Goal: Information Seeking & Learning: Check status

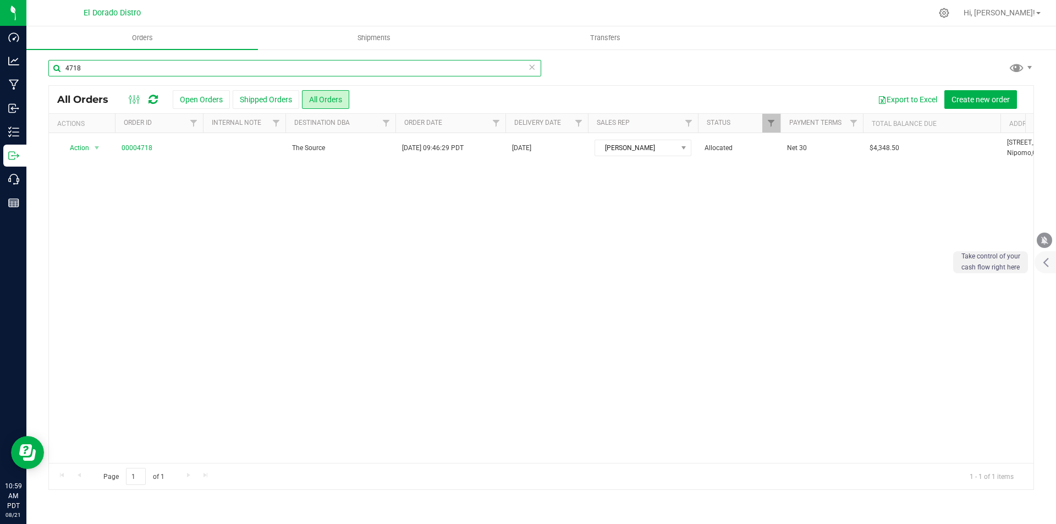
click at [206, 70] on input "4718" at bounding box center [294, 68] width 493 height 16
type input "4719"
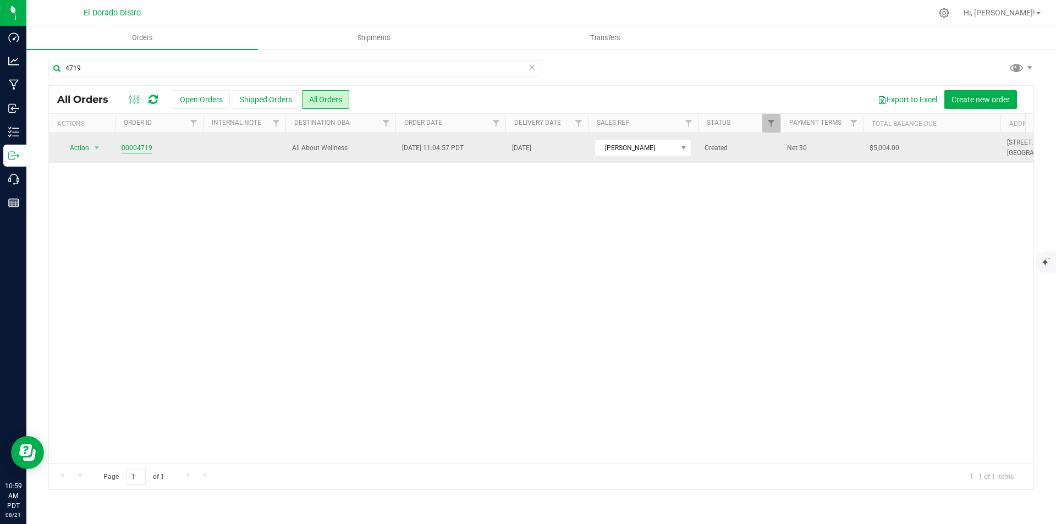
click at [127, 145] on link "00004719" at bounding box center [137, 148] width 31 height 10
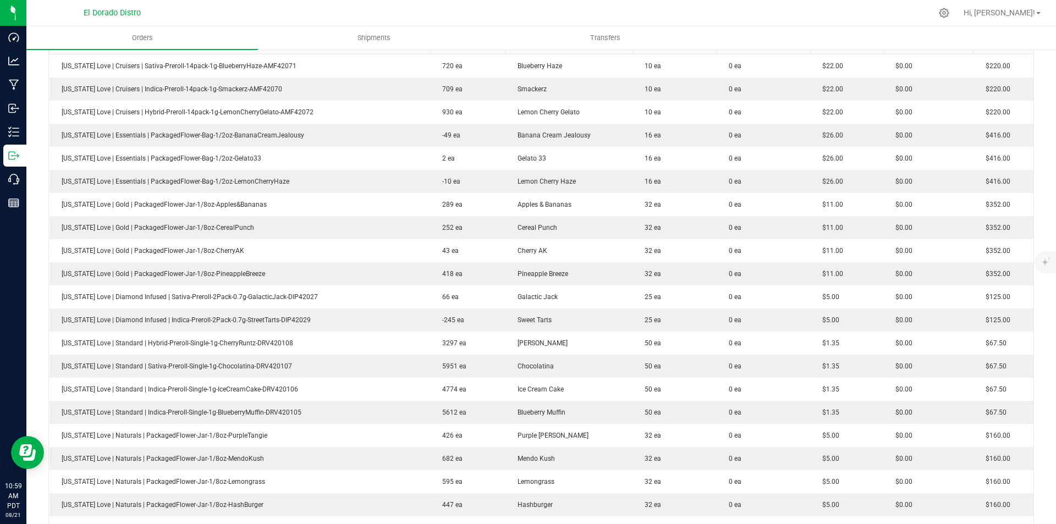
scroll to position [310, 0]
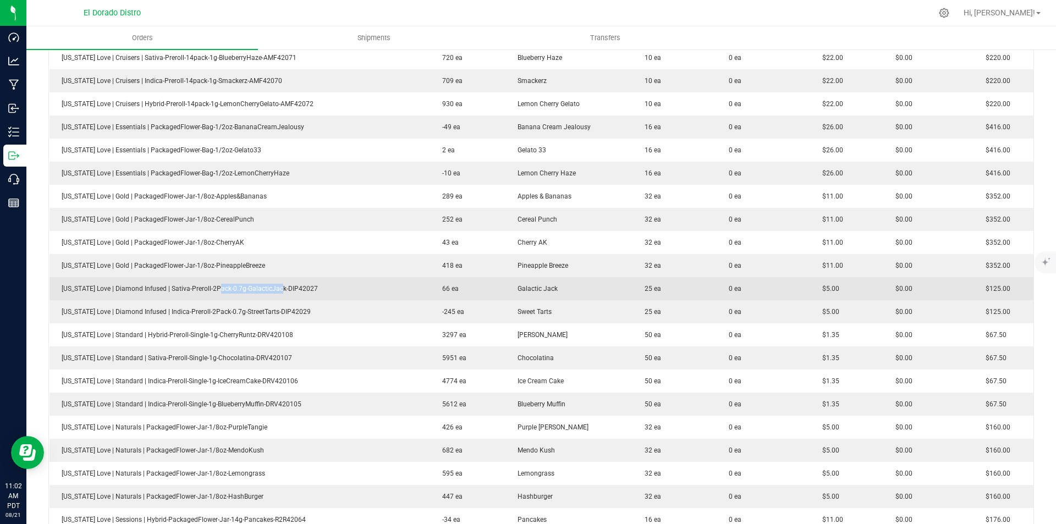
drag, startPoint x: 247, startPoint y: 296, endPoint x: 323, endPoint y: 295, distance: 75.9
click at [281, 295] on td "[US_STATE] Love | Diamond Infused | Sativa-Preroll-2Pack-0.7g-GalacticJack-DIP4…" at bounding box center [239, 288] width 381 height 23
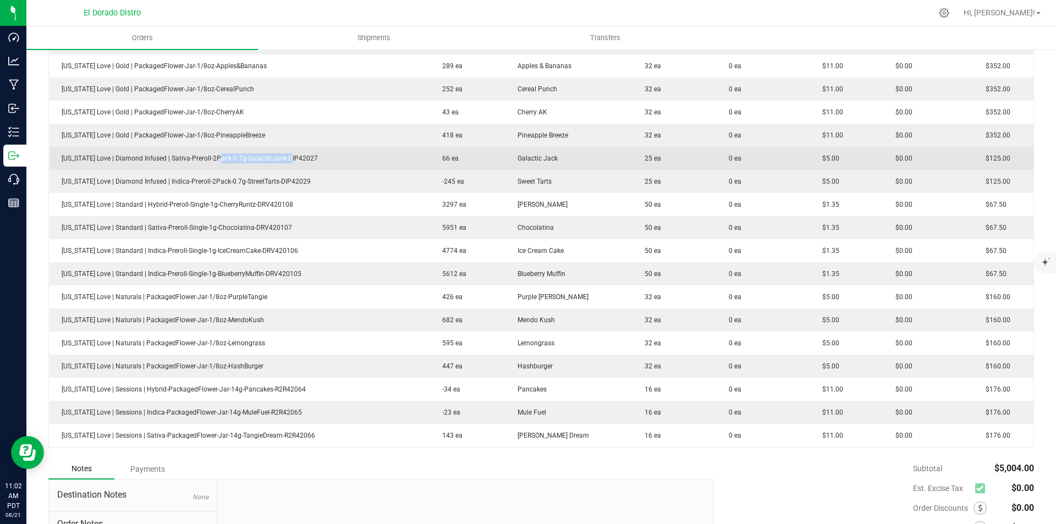
scroll to position [475, 0]
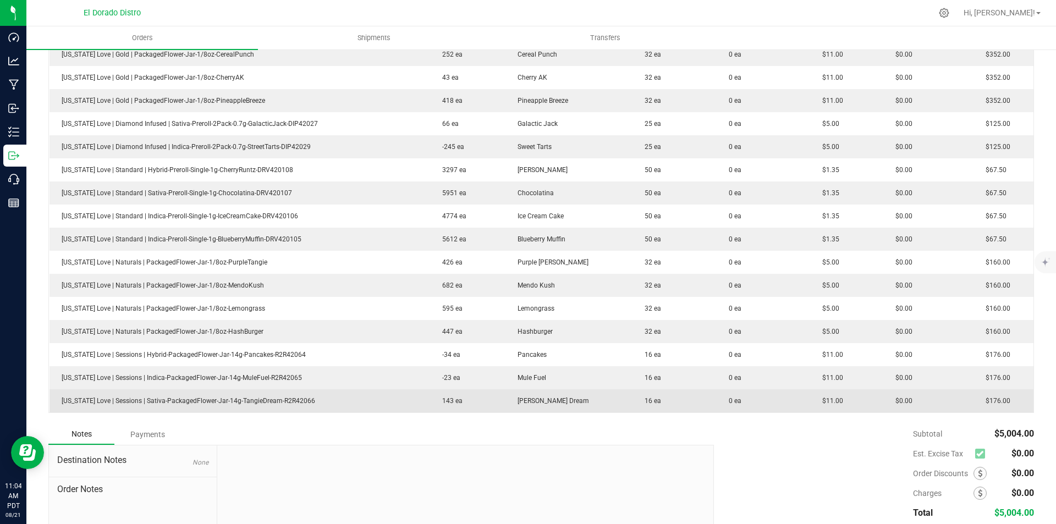
click at [821, 395] on td "$11.00" at bounding box center [846, 400] width 73 height 23
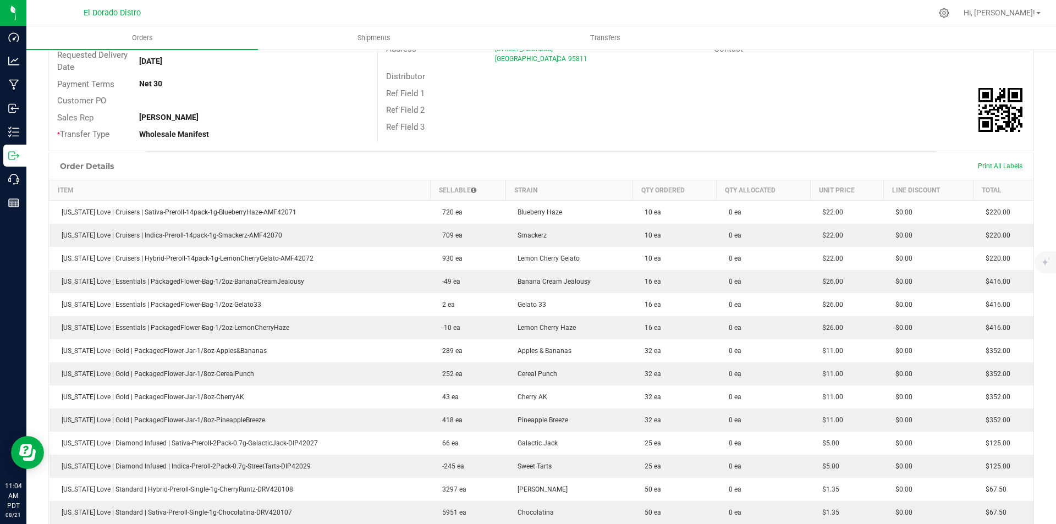
scroll to position [0, 0]
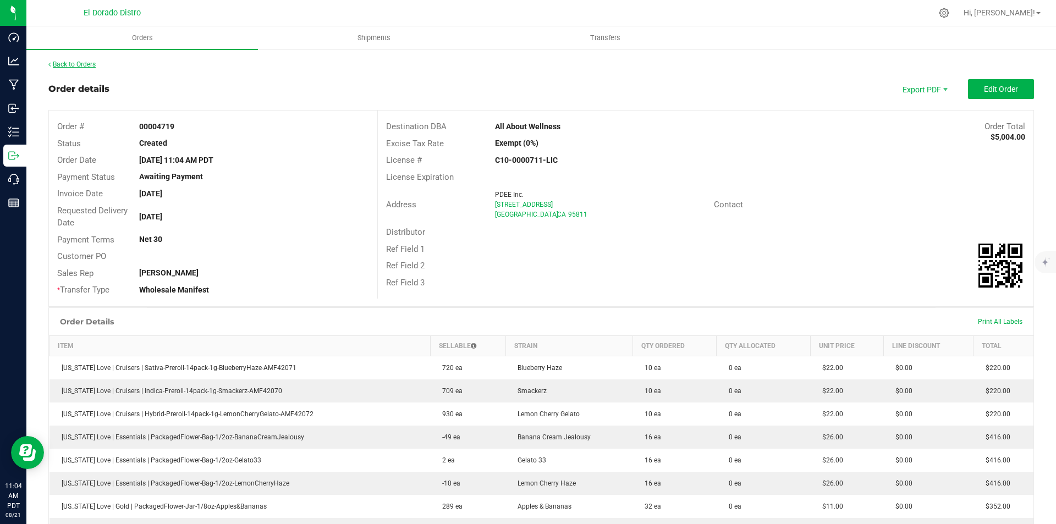
click at [74, 64] on link "Back to Orders" at bounding box center [71, 64] width 47 height 8
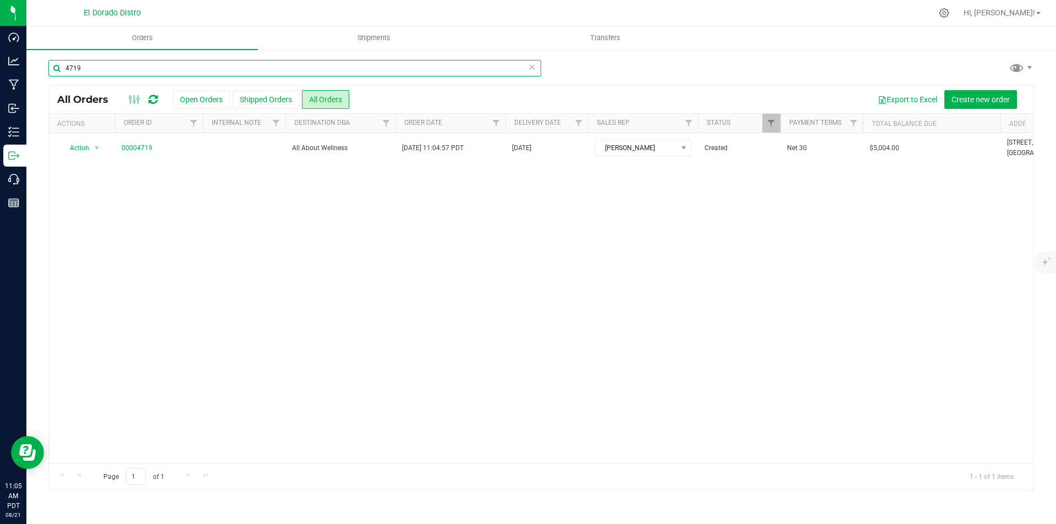
click at [108, 64] on input "4719" at bounding box center [294, 68] width 493 height 16
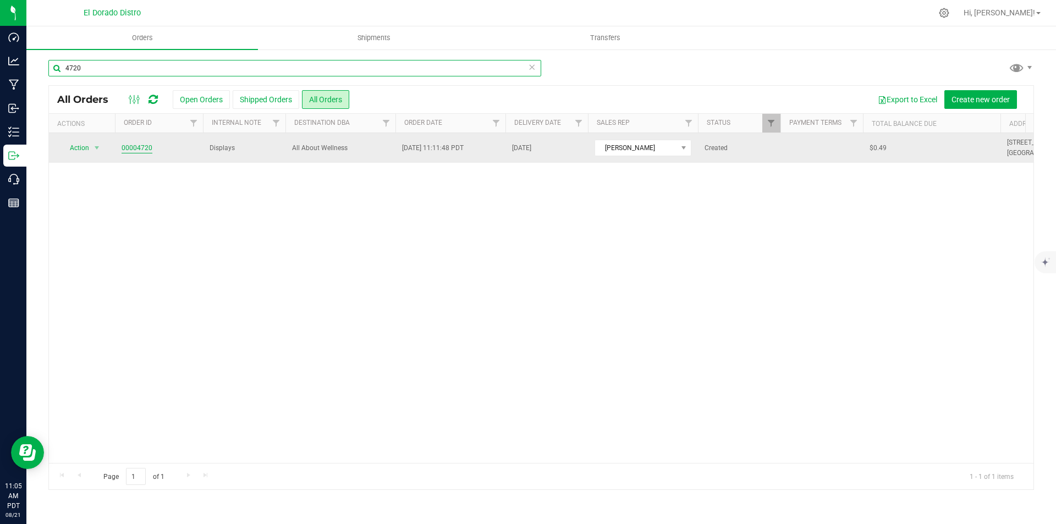
type input "4720"
click at [137, 147] on link "00004720" at bounding box center [137, 148] width 31 height 10
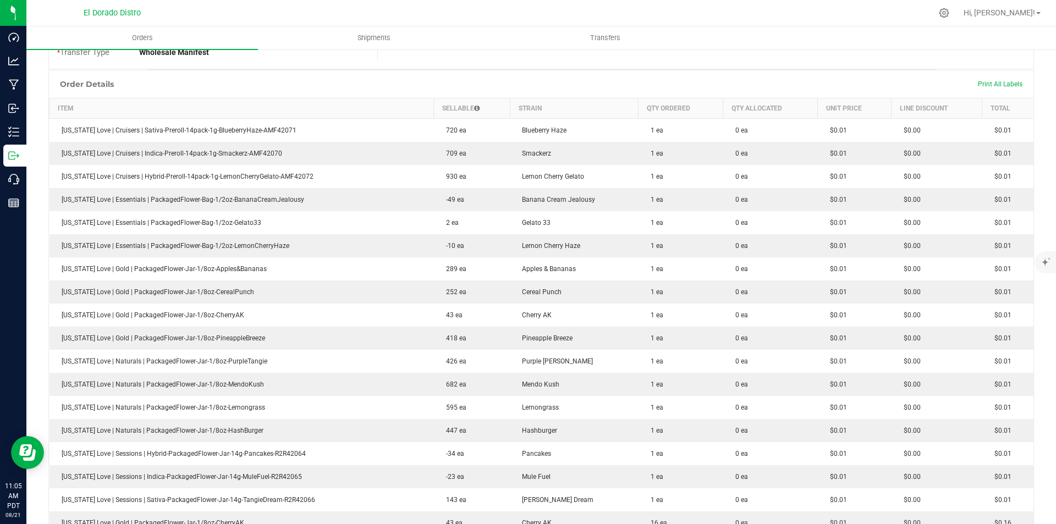
scroll to position [275, 0]
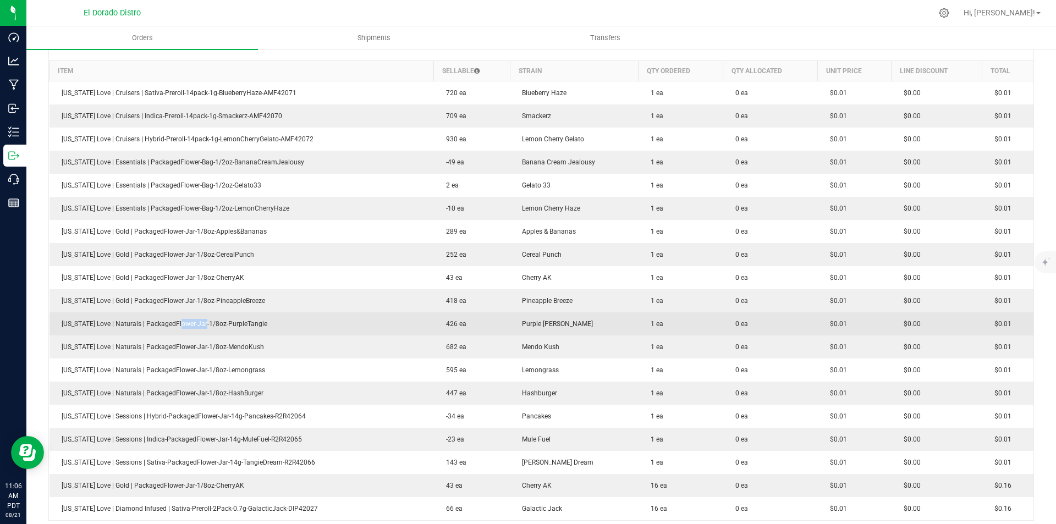
click at [211, 318] on td "[US_STATE] Love | Naturals | PackagedFlower-Jar-1/8oz-PurpleTangie" at bounding box center [241, 323] width 384 height 23
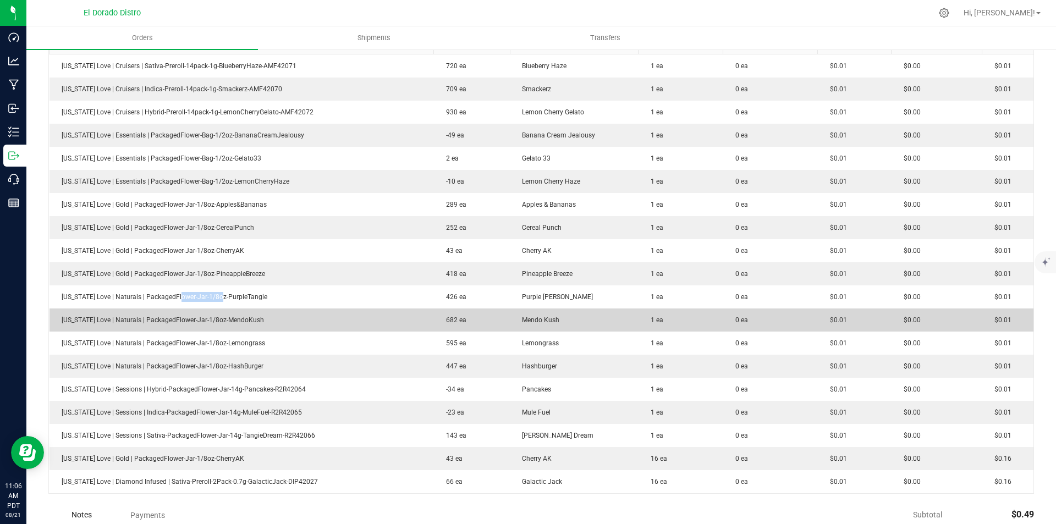
scroll to position [440, 0]
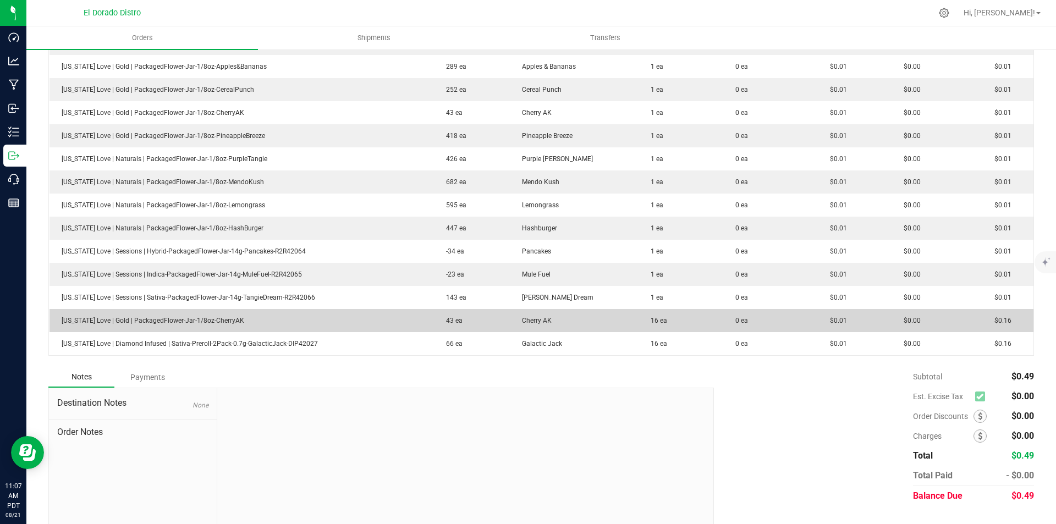
click at [767, 325] on td "0 ea" at bounding box center [770, 320] width 95 height 23
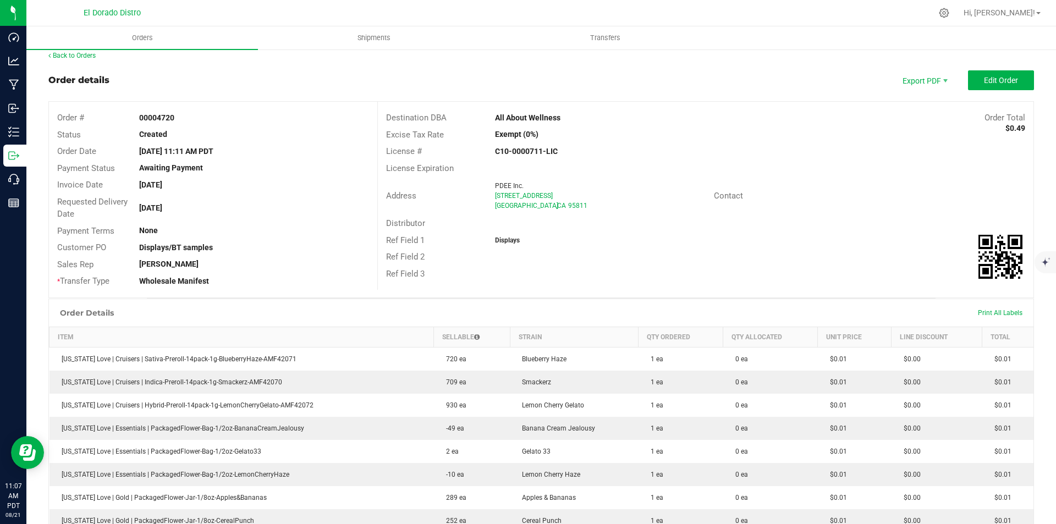
scroll to position [0, 0]
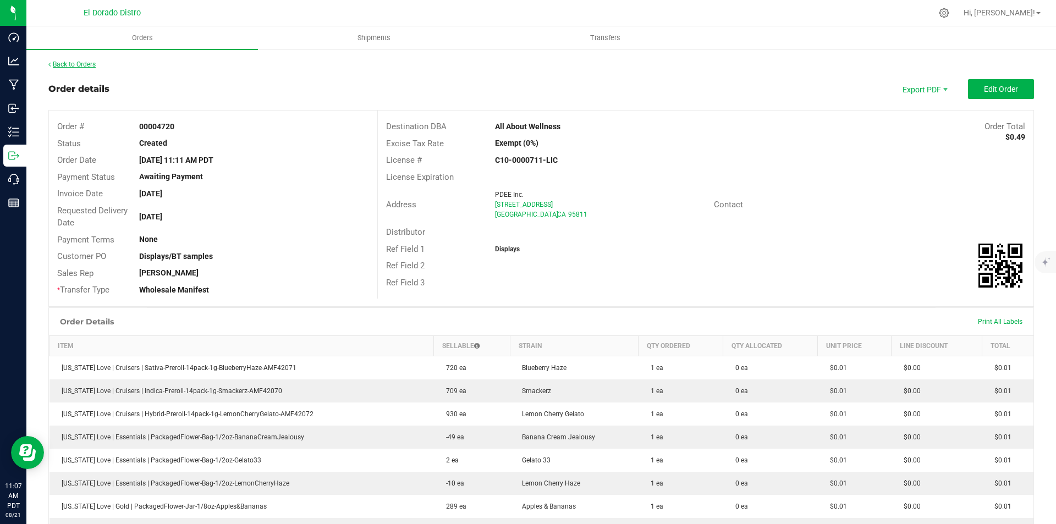
click at [58, 63] on link "Back to Orders" at bounding box center [71, 64] width 47 height 8
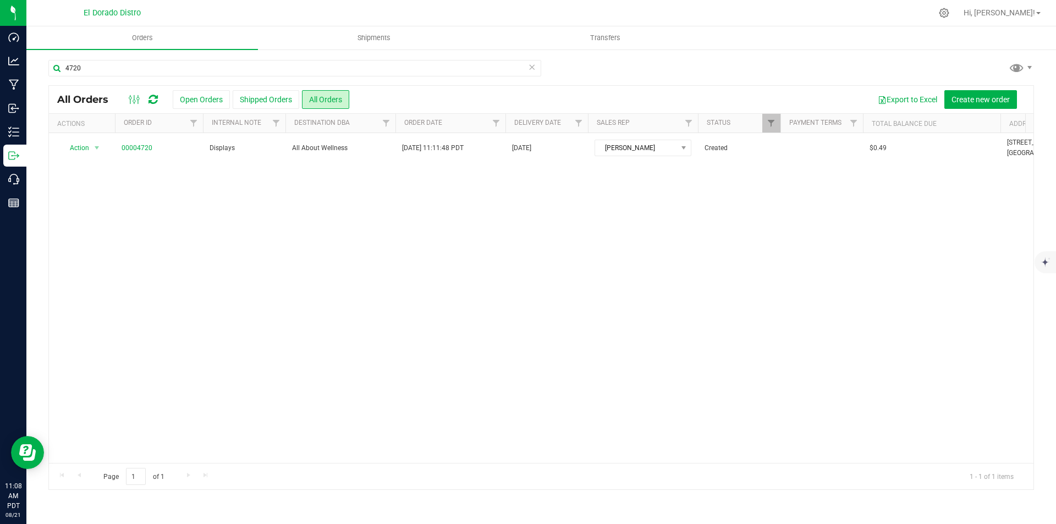
drag, startPoint x: 840, startPoint y: 66, endPoint x: 741, endPoint y: 78, distance: 100.2
click at [840, 66] on div "4720" at bounding box center [540, 72] width 985 height 25
click at [169, 65] on input "4720" at bounding box center [294, 68] width 493 height 16
type input "4721"
click at [840, 58] on div "4721 Loading... All Orders Open Orders Shipped Orders All Orders Export to Exce…" at bounding box center [540, 274] width 1029 height 453
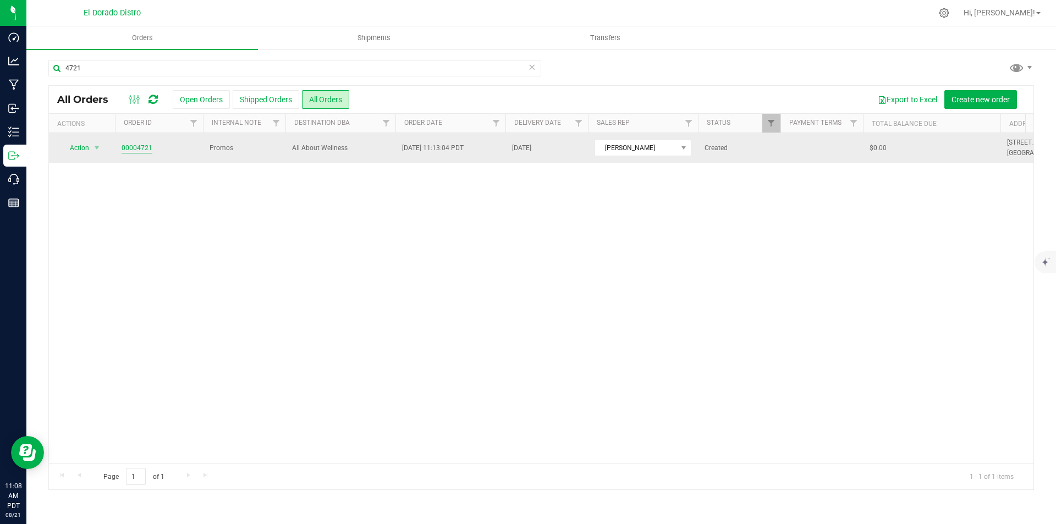
click at [129, 150] on link "00004721" at bounding box center [137, 148] width 31 height 10
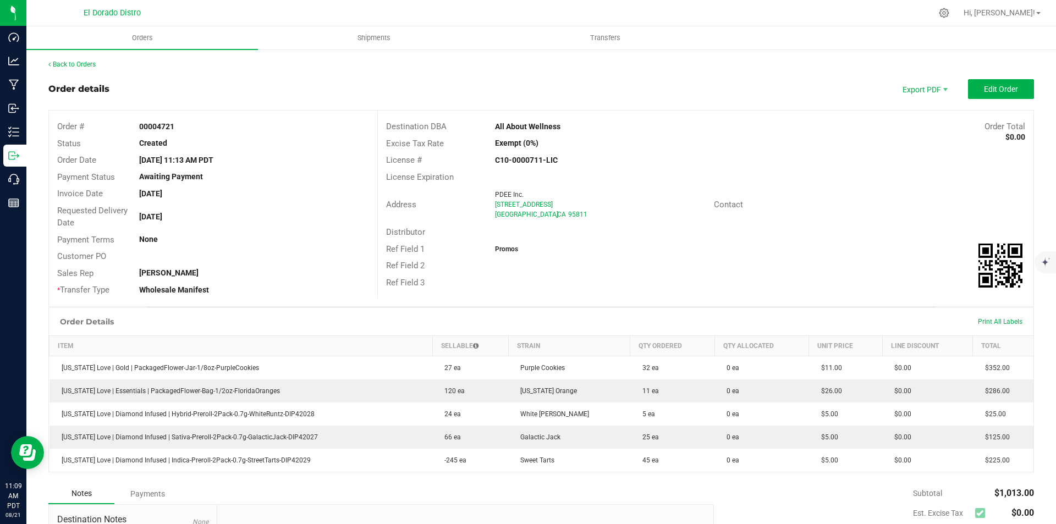
click at [669, 186] on div "Address PDEE Inc. [STREET_ADDRESS] Contact" at bounding box center [705, 204] width 655 height 38
click at [68, 63] on link "Back to Orders" at bounding box center [71, 64] width 47 height 8
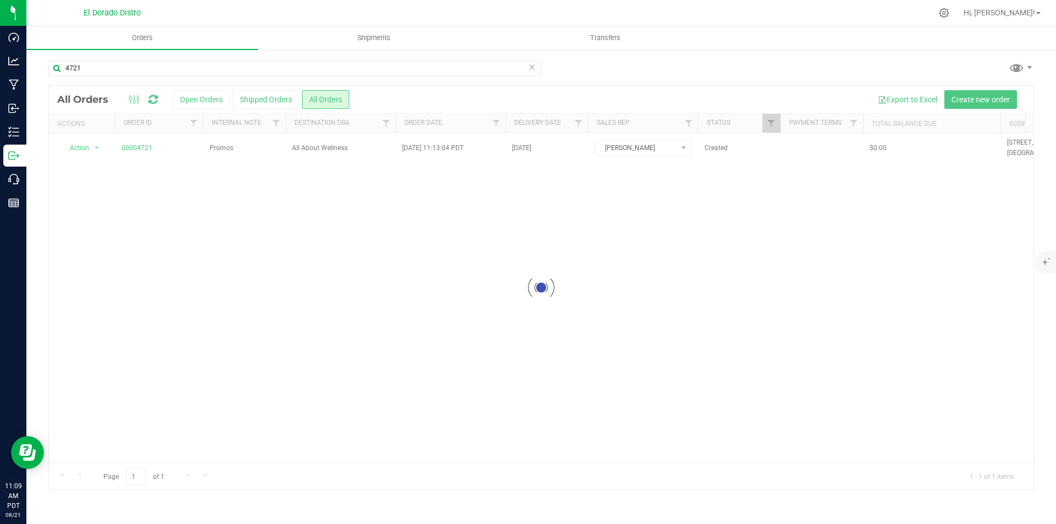
drag, startPoint x: 881, startPoint y: 33, endPoint x: 685, endPoint y: 66, distance: 198.5
click at [881, 33] on ul "Orders Shipments Transfers" at bounding box center [554, 38] width 1056 height 24
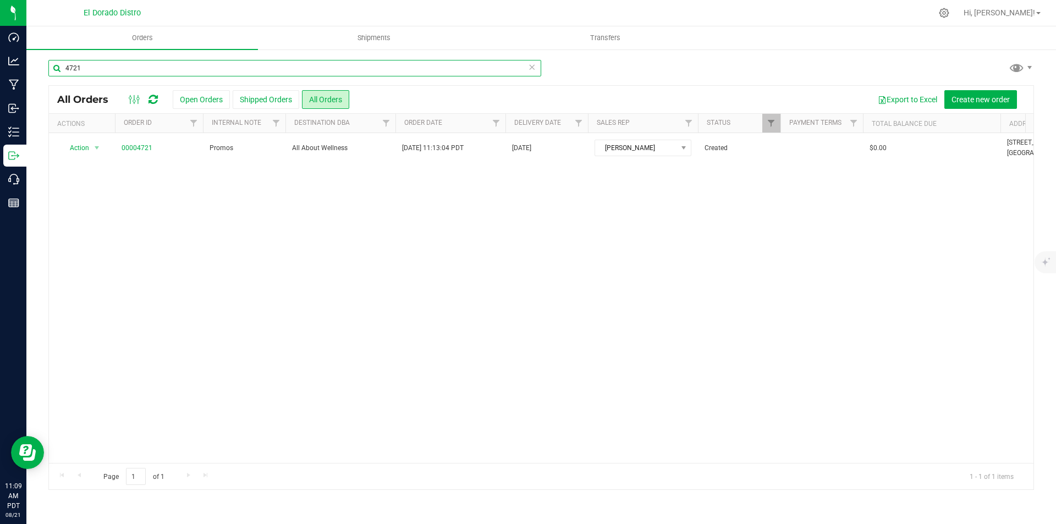
click at [144, 74] on input "4721" at bounding box center [294, 68] width 493 height 16
type input "4725"
click at [136, 147] on link "00004725" at bounding box center [137, 148] width 31 height 10
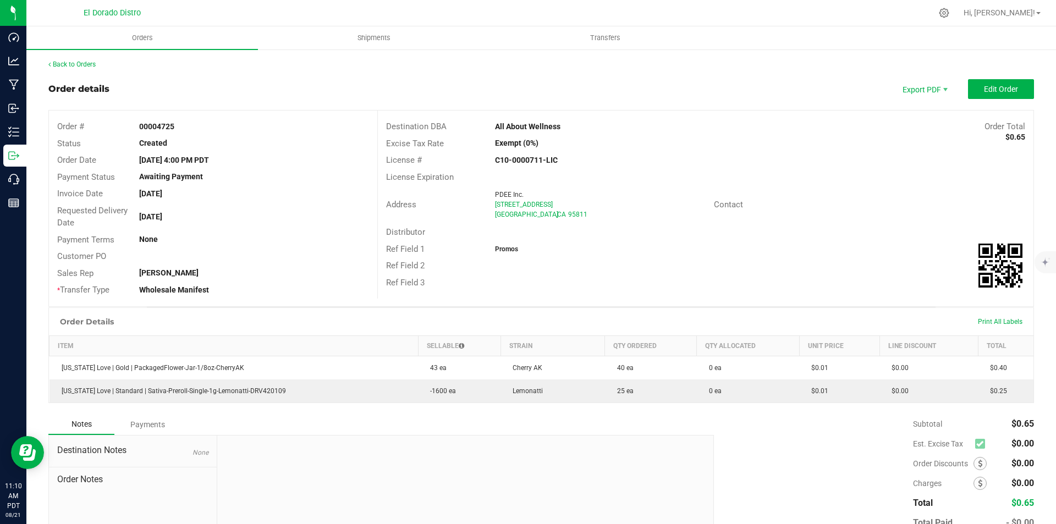
click at [512, 157] on strong "C10-0000711-LIC" at bounding box center [526, 160] width 63 height 9
click at [89, 60] on div "Back to Orders" at bounding box center [540, 64] width 985 height 10
click at [86, 61] on link "Back to Orders" at bounding box center [71, 64] width 47 height 8
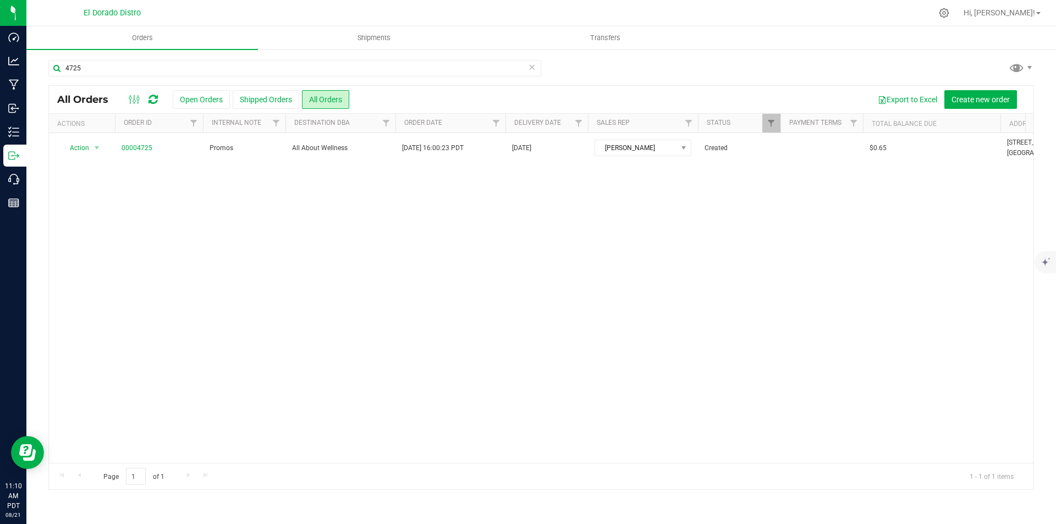
drag, startPoint x: 821, startPoint y: 73, endPoint x: 379, endPoint y: 80, distance: 442.1
click at [821, 73] on div "4725" at bounding box center [540, 72] width 985 height 25
click at [183, 70] on input "4725" at bounding box center [294, 68] width 493 height 16
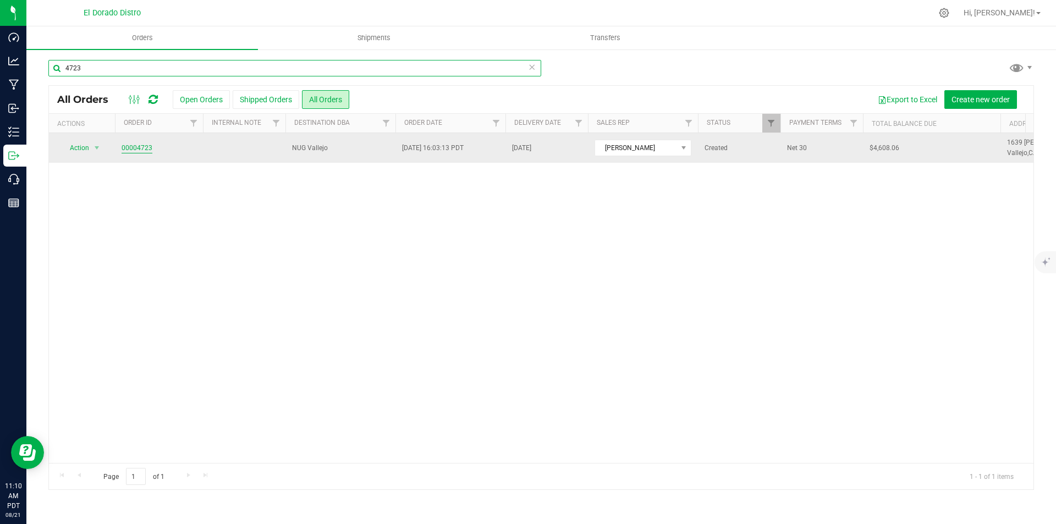
type input "4723"
click at [141, 149] on link "00004723" at bounding box center [137, 148] width 31 height 10
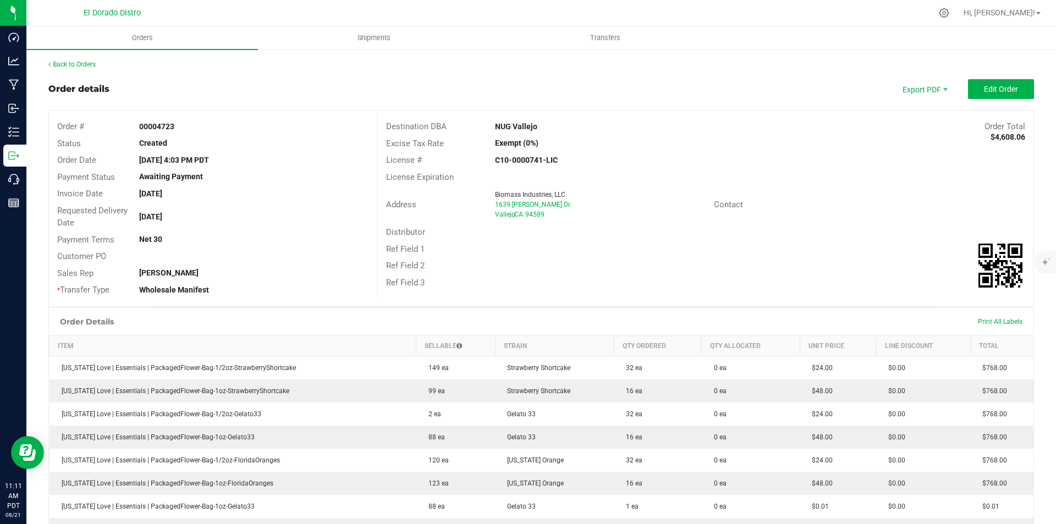
click at [774, 251] on div "Ref Field 1" at bounding box center [705, 249] width 655 height 17
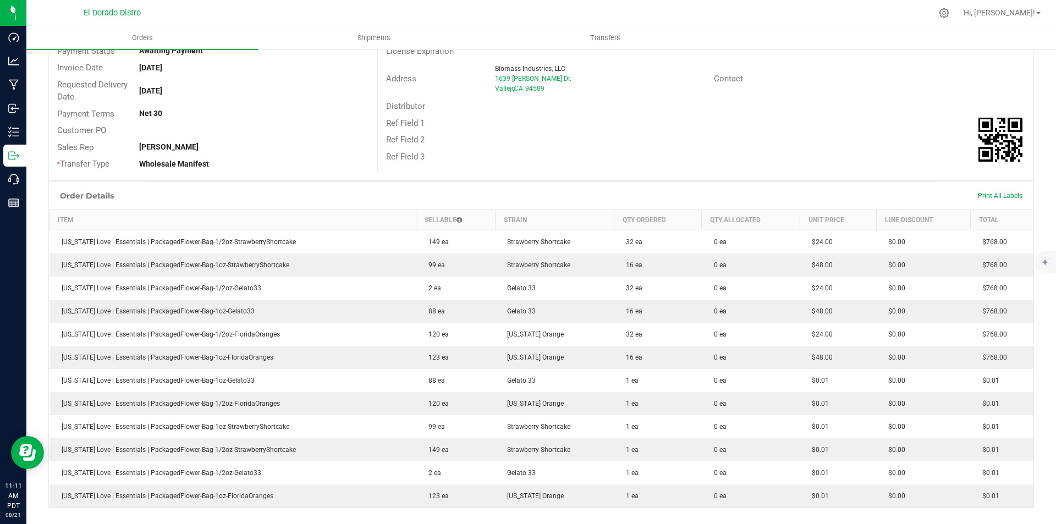
scroll to position [165, 0]
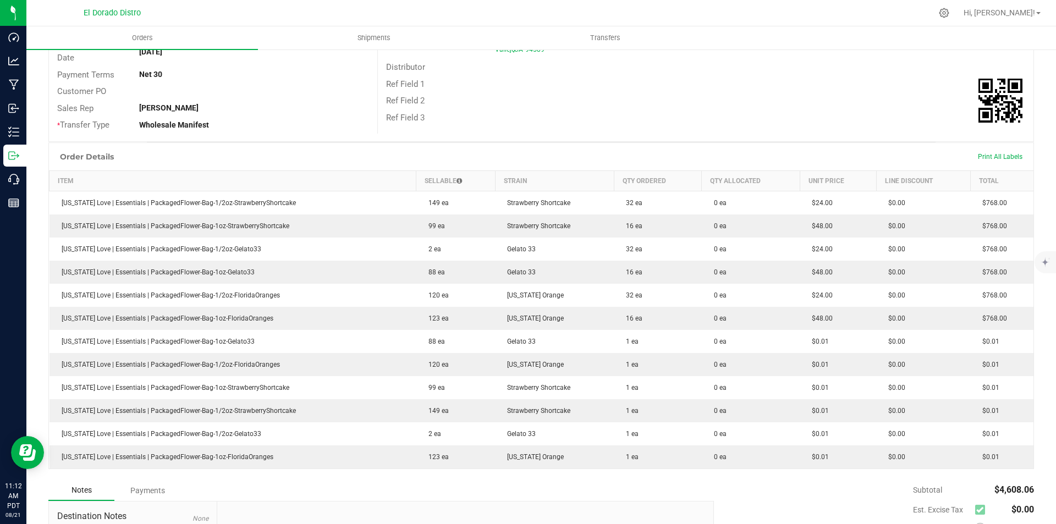
click at [784, 169] on div "Order Details Print All Labels" at bounding box center [541, 156] width 984 height 27
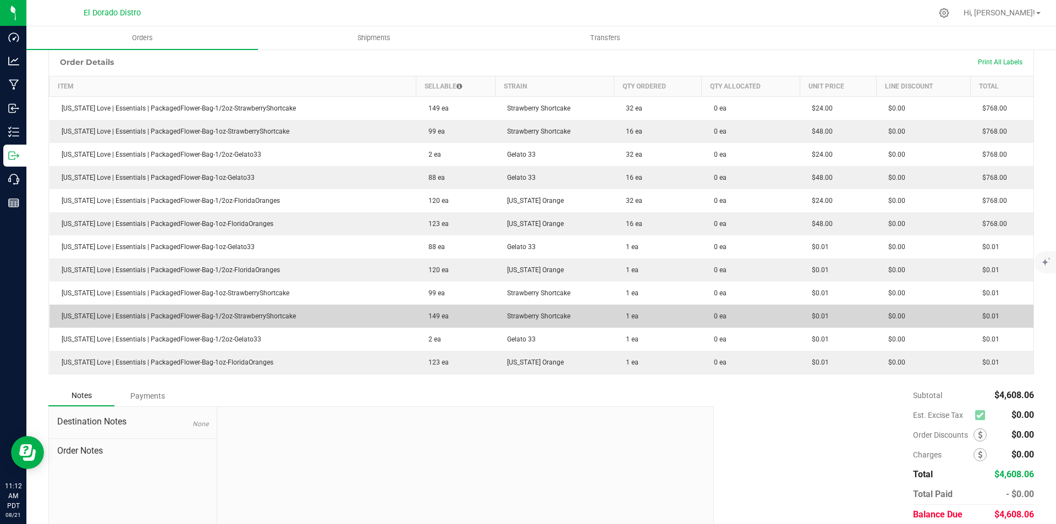
scroll to position [275, 0]
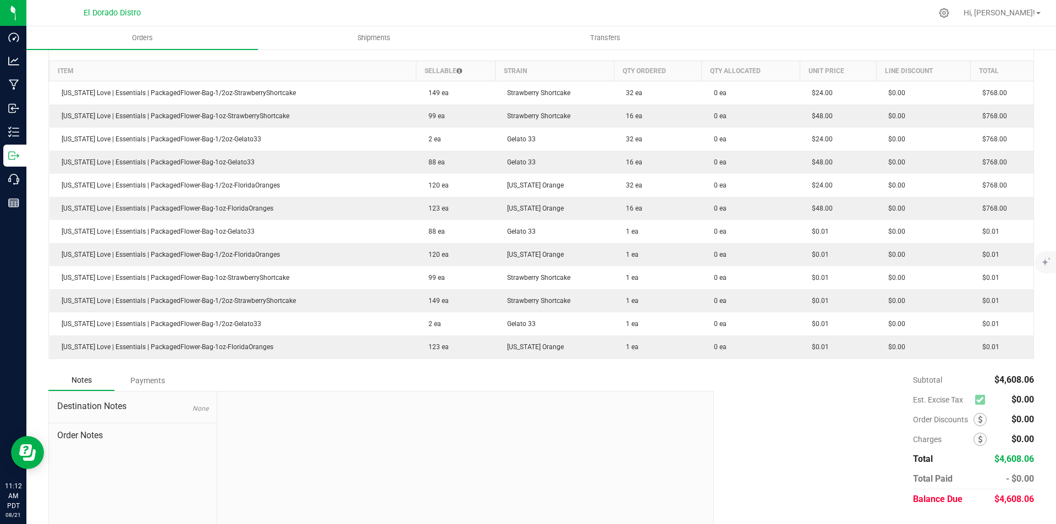
click at [569, 377] on div "Notes Payments" at bounding box center [376, 380] width 657 height 21
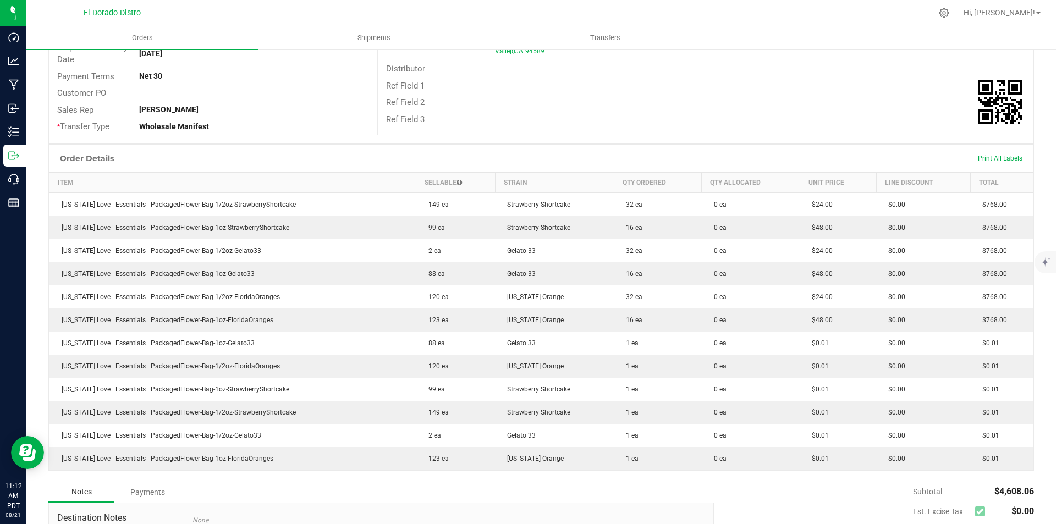
scroll to position [0, 0]
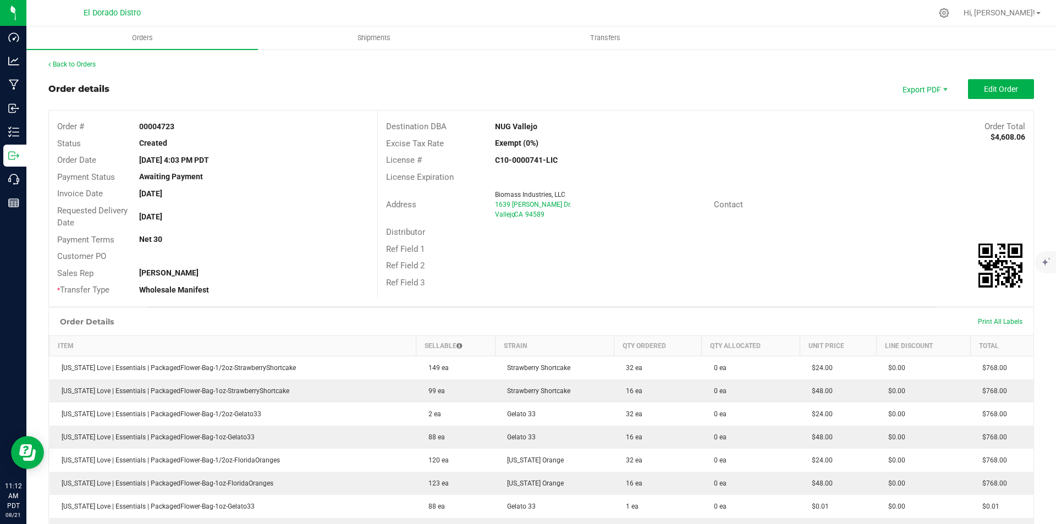
click at [87, 57] on div "Back to Orders Order details Export PDF Edit Order Order # 00004723 Status Crea…" at bounding box center [540, 436] width 1029 height 777
click at [86, 60] on link "Back to Orders" at bounding box center [71, 64] width 47 height 8
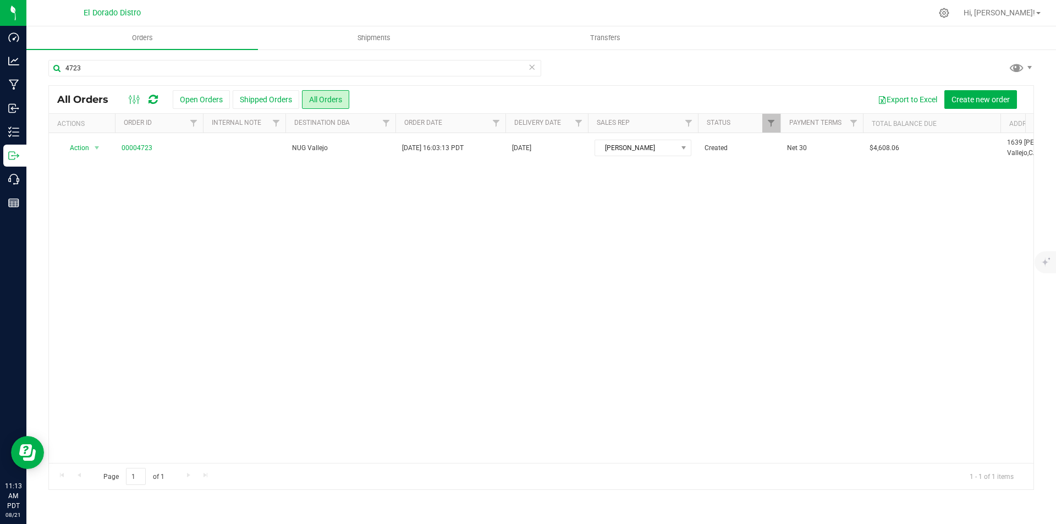
drag, startPoint x: 879, startPoint y: 248, endPoint x: 781, endPoint y: 245, distance: 97.4
click at [876, 244] on div "Action Action Cancel order Change facility Clone order Edit order Mark as fully…" at bounding box center [541, 298] width 984 height 330
click at [190, 75] on input "4723" at bounding box center [294, 68] width 493 height 16
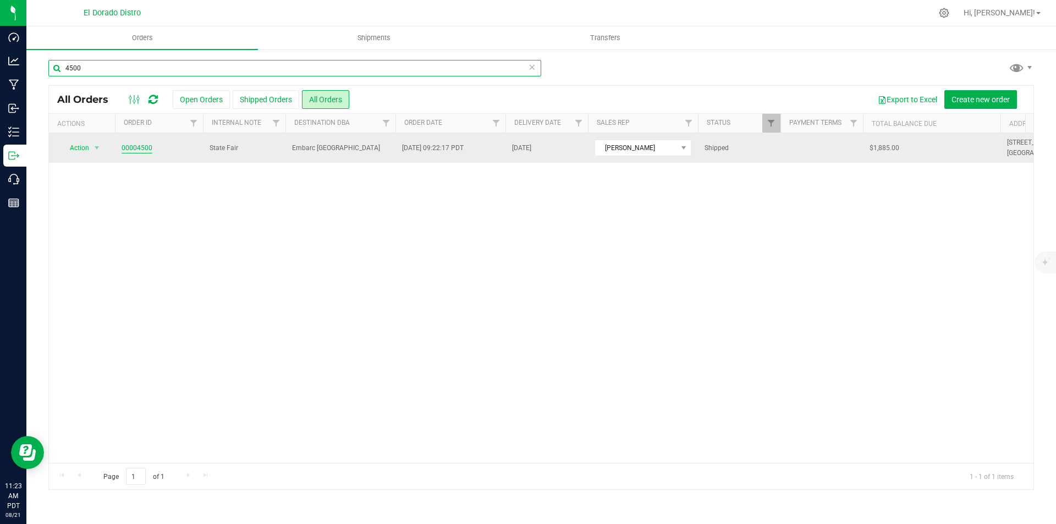
type input "4500"
click at [149, 146] on link "00004500" at bounding box center [137, 148] width 31 height 10
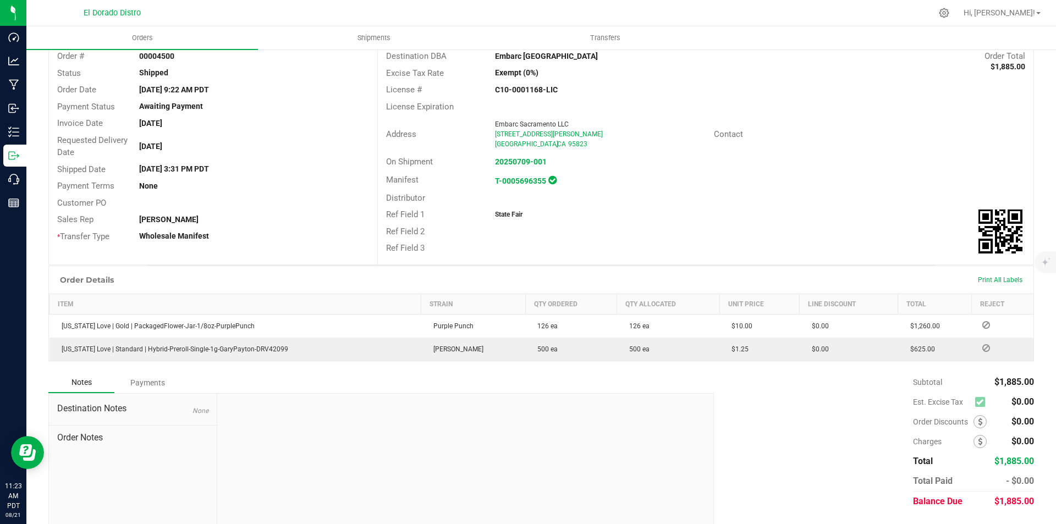
scroll to position [99, 0]
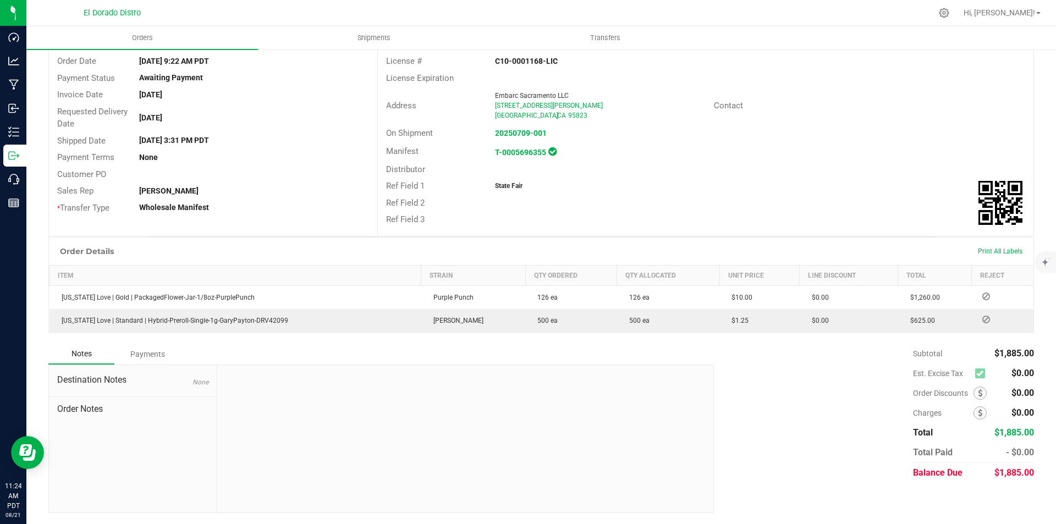
click at [793, 365] on div "Subtotal $1,885.00 Est. Excise Tax $0.00" at bounding box center [869, 413] width 328 height 139
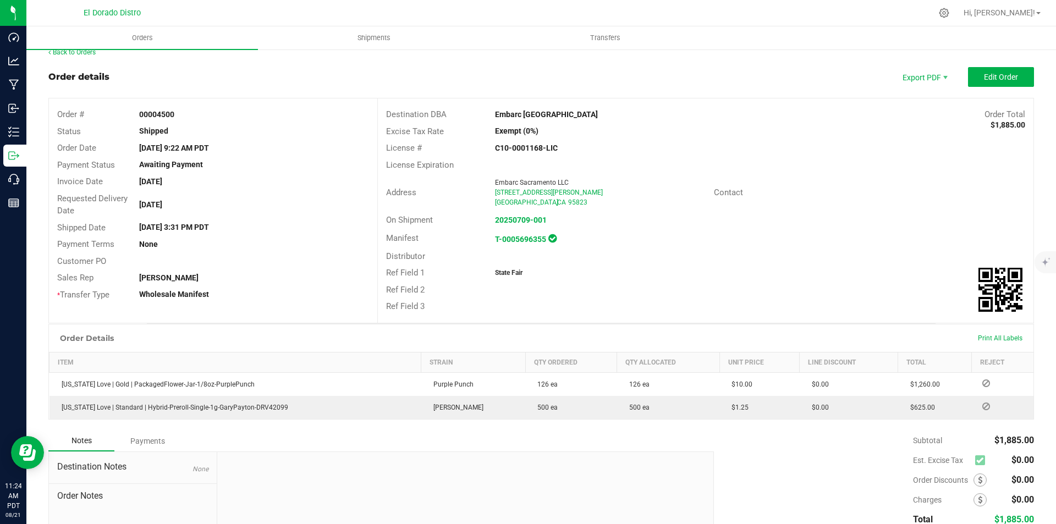
scroll to position [0, 0]
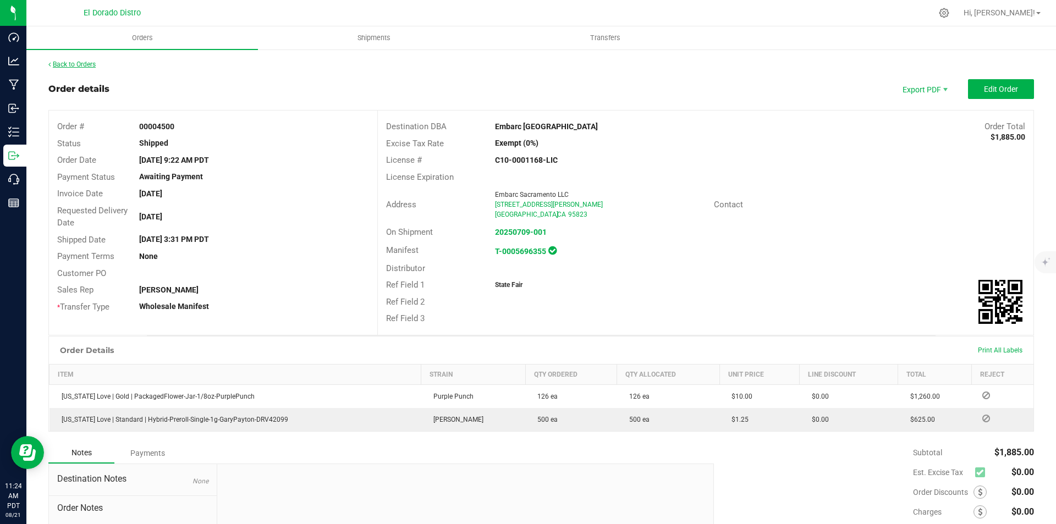
click at [84, 63] on link "Back to Orders" at bounding box center [71, 64] width 47 height 8
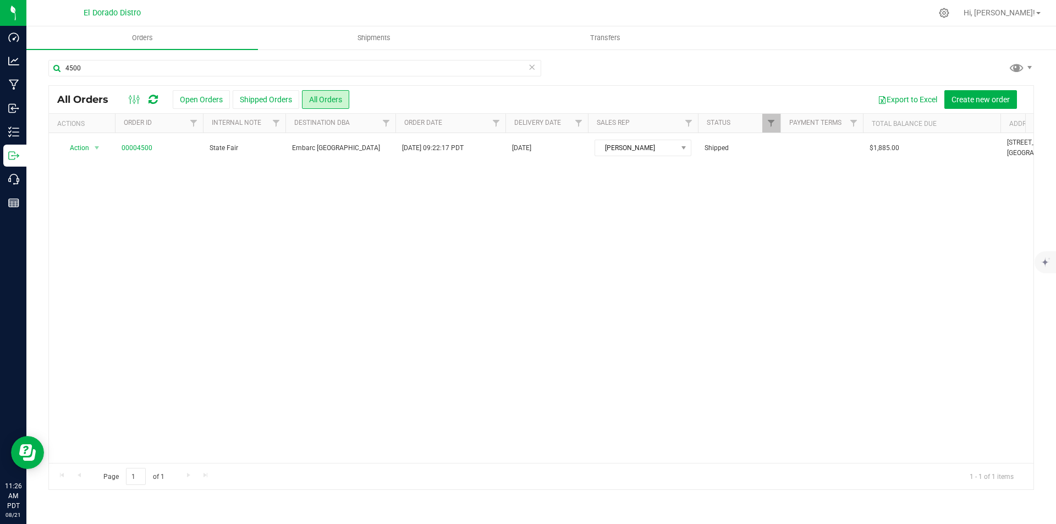
click at [884, 417] on div "Action Action Clone order Mark as fully paid Order audit log Print COAs (single…" at bounding box center [541, 298] width 984 height 330
click at [880, 64] on div "4500" at bounding box center [540, 72] width 985 height 25
click at [238, 69] on input "4500" at bounding box center [294, 68] width 493 height 16
type input "4724"
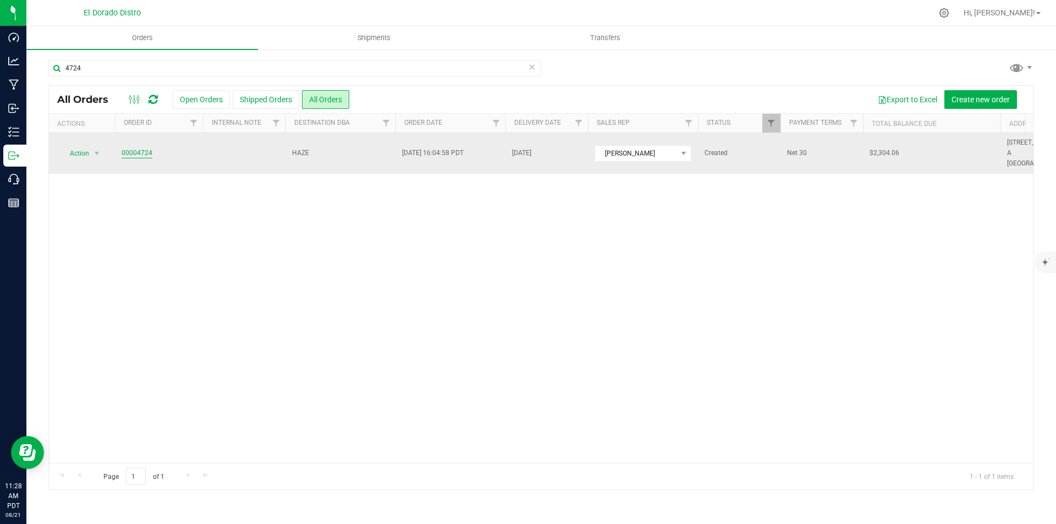
click at [142, 152] on link "00004724" at bounding box center [137, 153] width 31 height 10
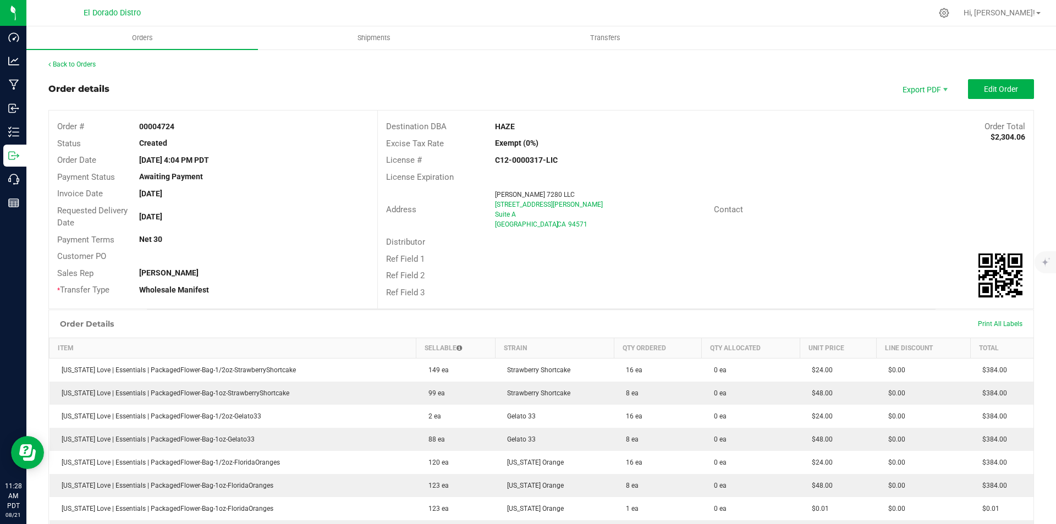
click at [849, 175] on div "License Expiration" at bounding box center [705, 177] width 655 height 17
click at [705, 207] on div "Contact" at bounding box center [759, 209] width 109 height 13
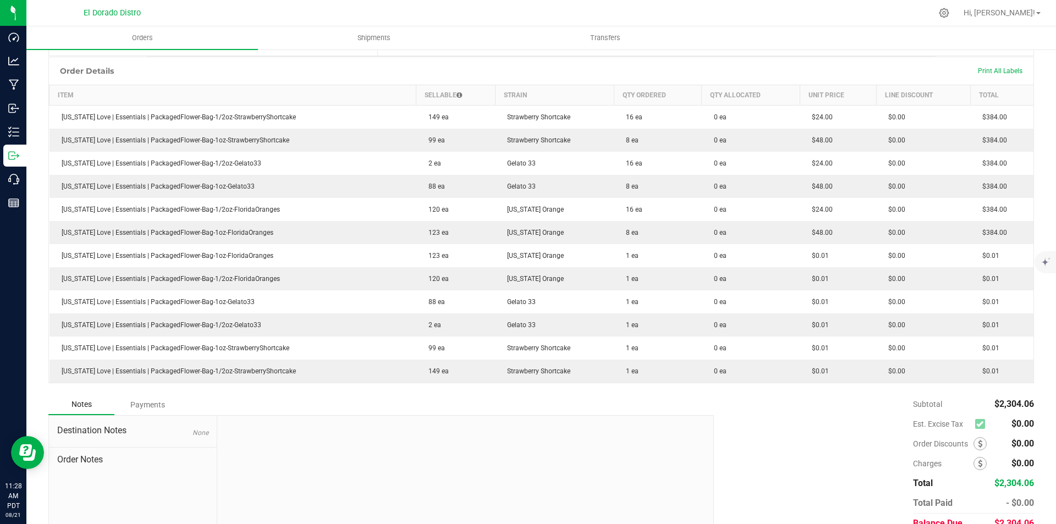
scroll to position [249, 0]
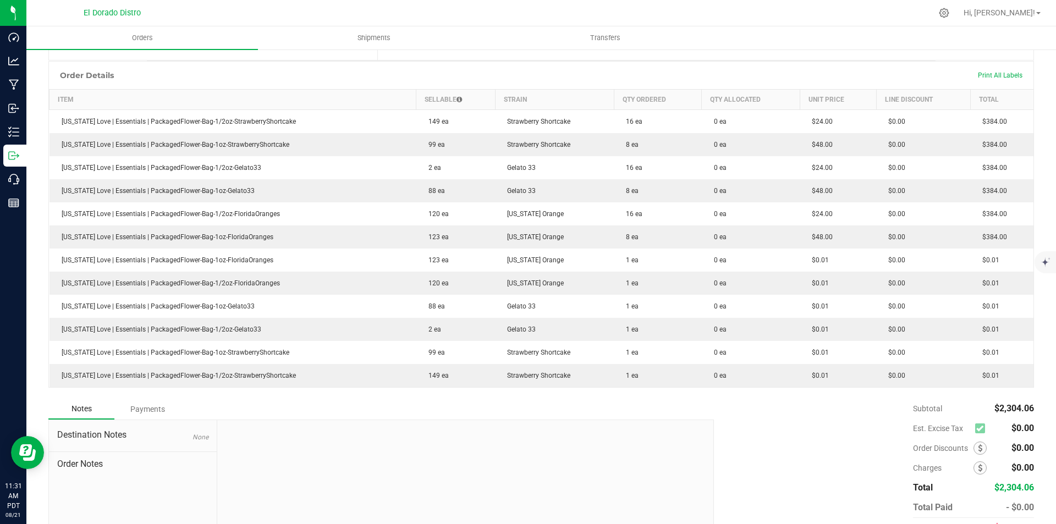
click at [740, 421] on div "Subtotal $2,304.06 Est. Excise Tax $0.00" at bounding box center [869, 468] width 328 height 139
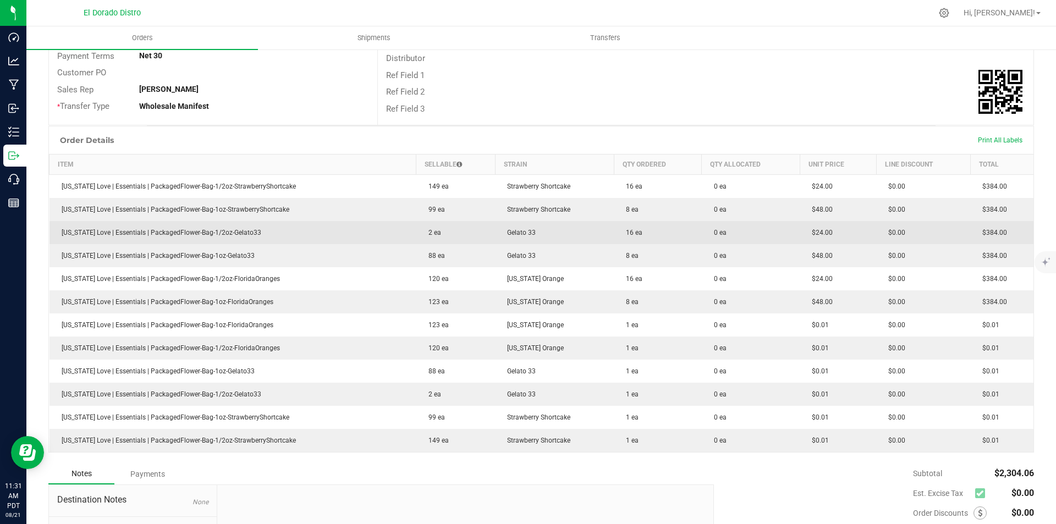
scroll to position [0, 0]
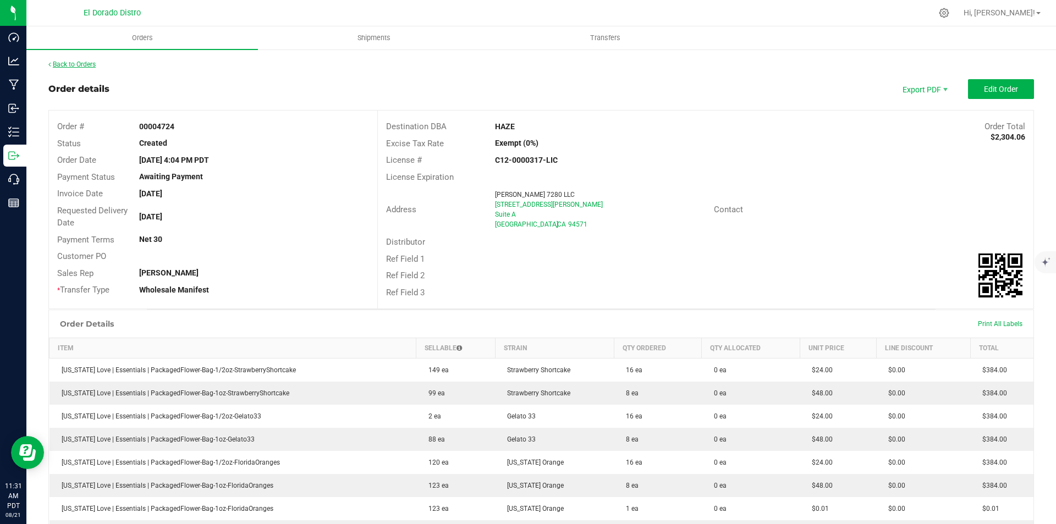
click at [82, 61] on link "Back to Orders" at bounding box center [71, 64] width 47 height 8
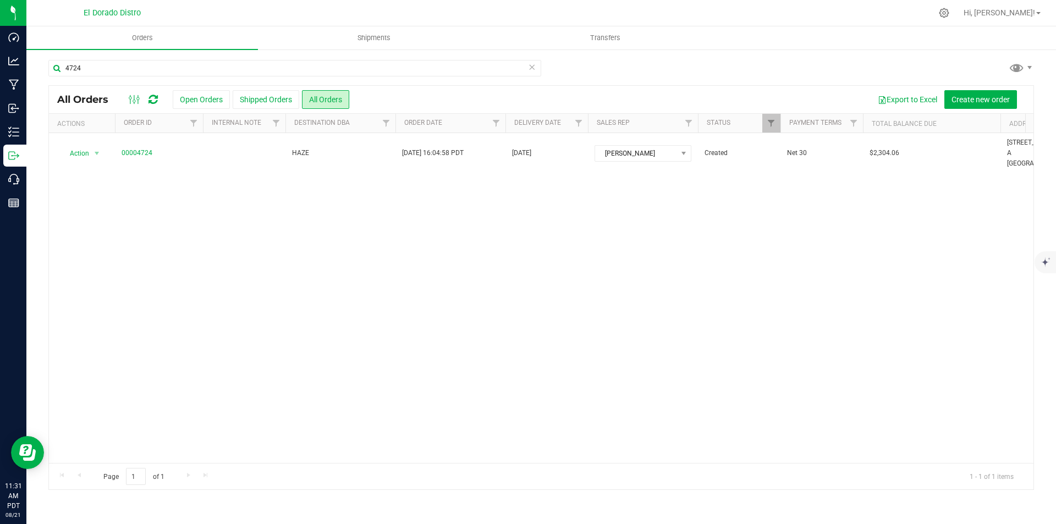
drag, startPoint x: 819, startPoint y: 53, endPoint x: 124, endPoint y: 81, distance: 696.1
click at [819, 53] on div "4724 All Orders Open Orders Shipped Orders All Orders Export to Excel Create ne…" at bounding box center [540, 274] width 1029 height 453
click at [129, 65] on input "4724" at bounding box center [294, 68] width 493 height 16
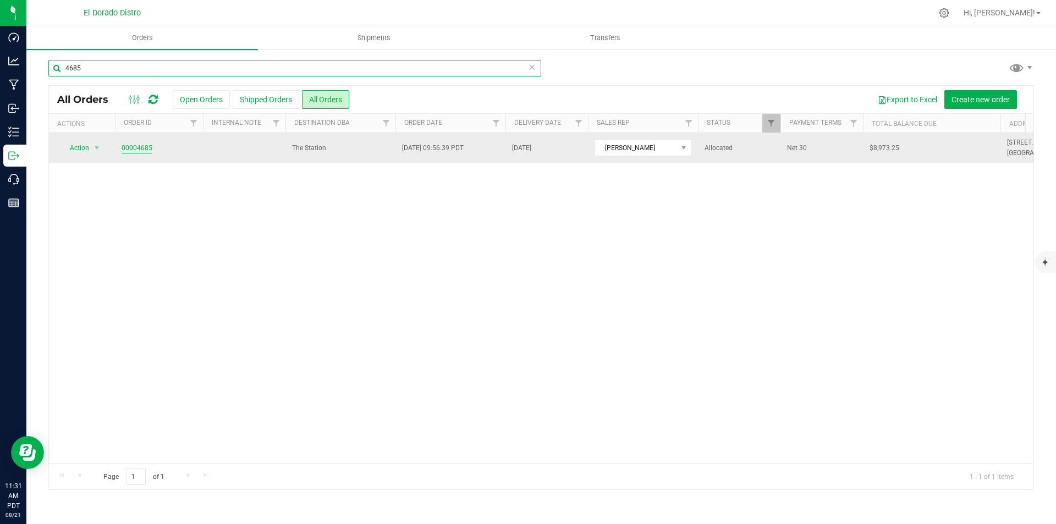
type input "4685"
click at [134, 147] on link "00004685" at bounding box center [137, 148] width 31 height 10
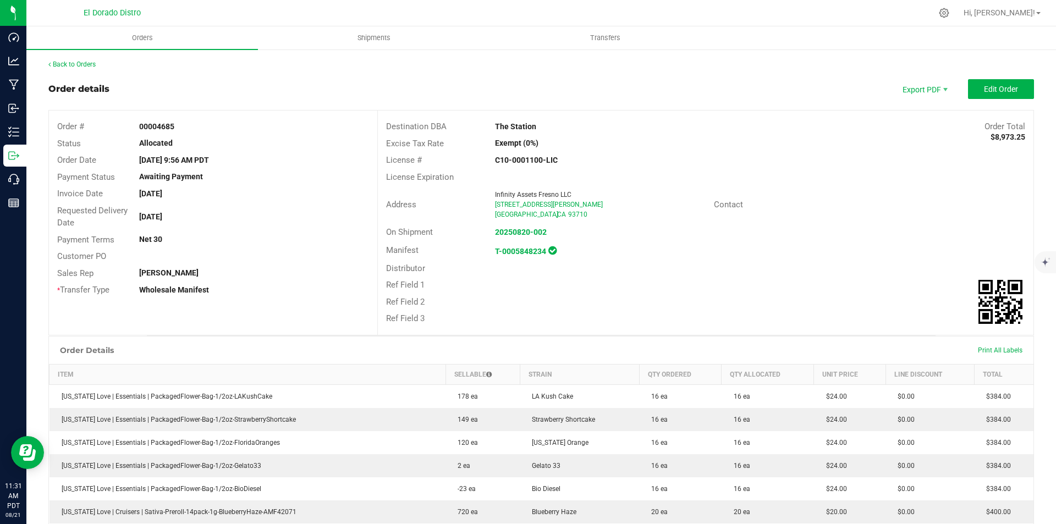
click at [618, 213] on div "[GEOGRAPHIC_DATA]" at bounding box center [600, 214] width 210 height 10
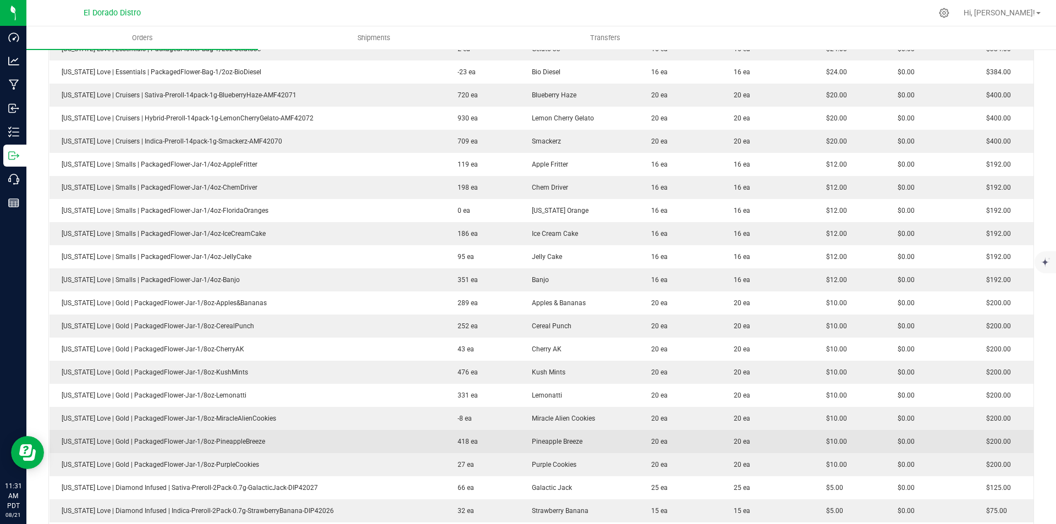
scroll to position [440, 0]
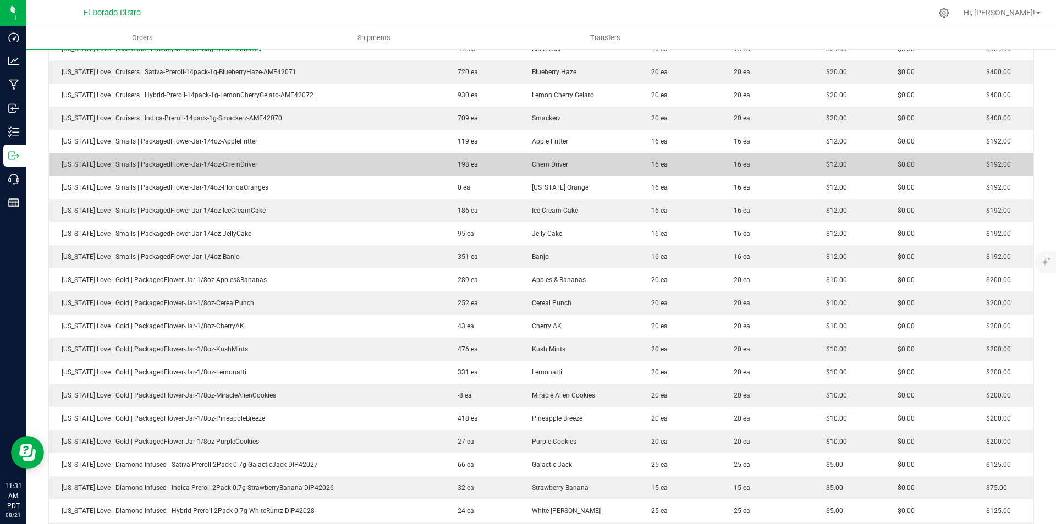
click at [836, 158] on td "$12.00" at bounding box center [850, 164] width 72 height 23
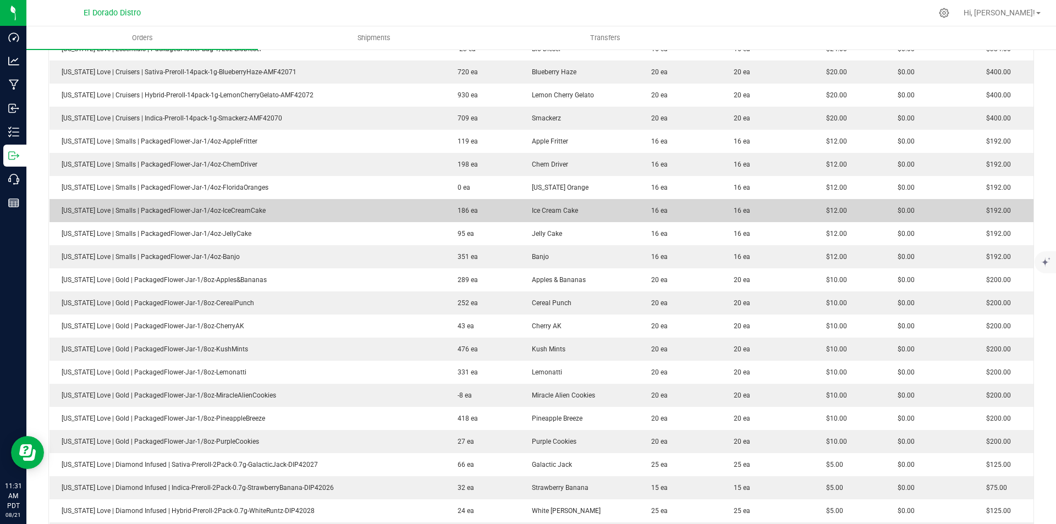
click at [885, 216] on td "$0.00" at bounding box center [929, 210] width 89 height 23
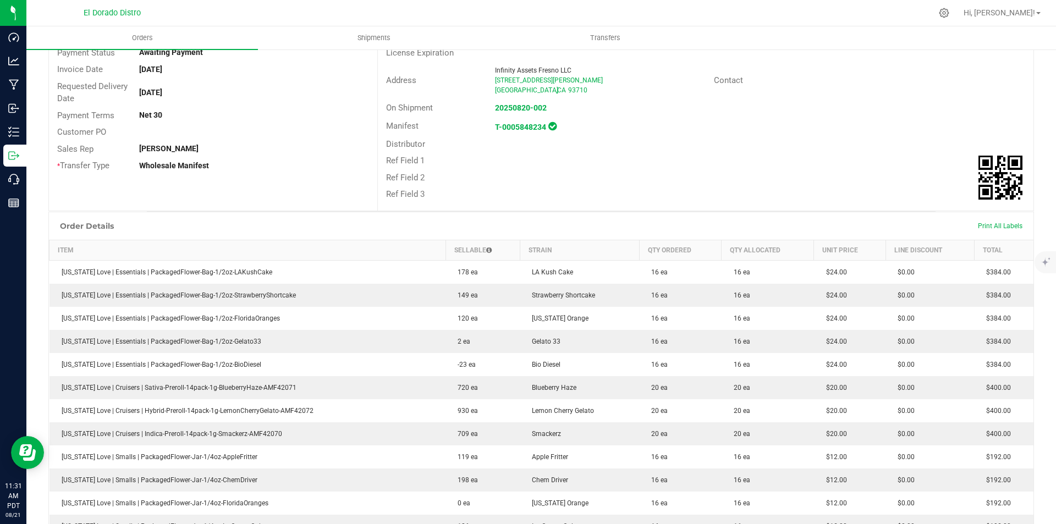
scroll to position [165, 0]
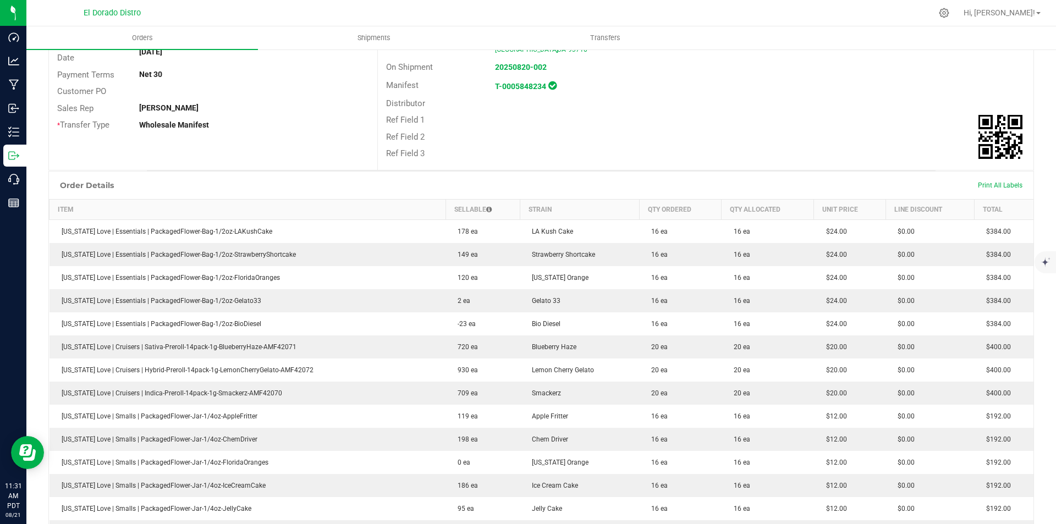
drag, startPoint x: 789, startPoint y: 178, endPoint x: 789, endPoint y: 169, distance: 9.3
click at [789, 178] on div "Order Details Print All Labels" at bounding box center [541, 185] width 984 height 27
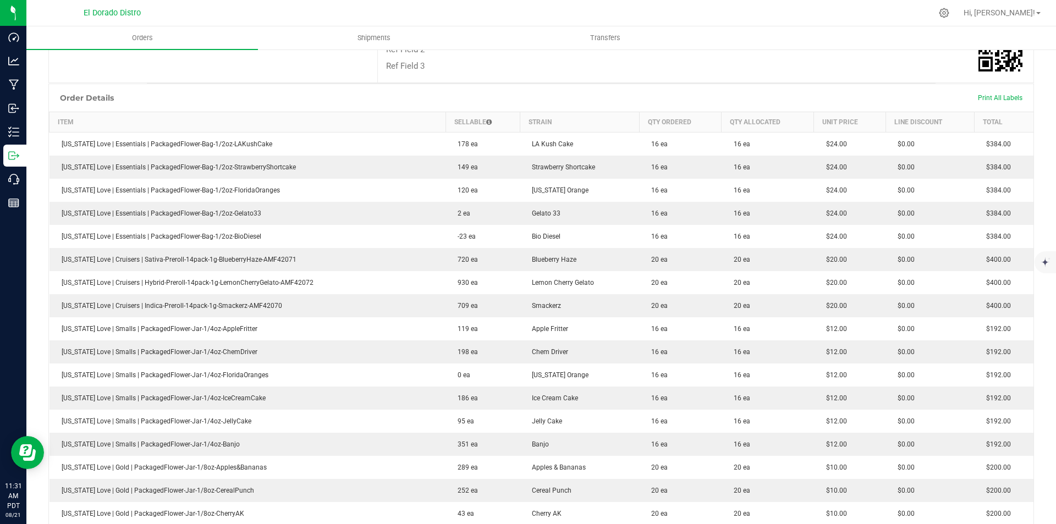
scroll to position [275, 0]
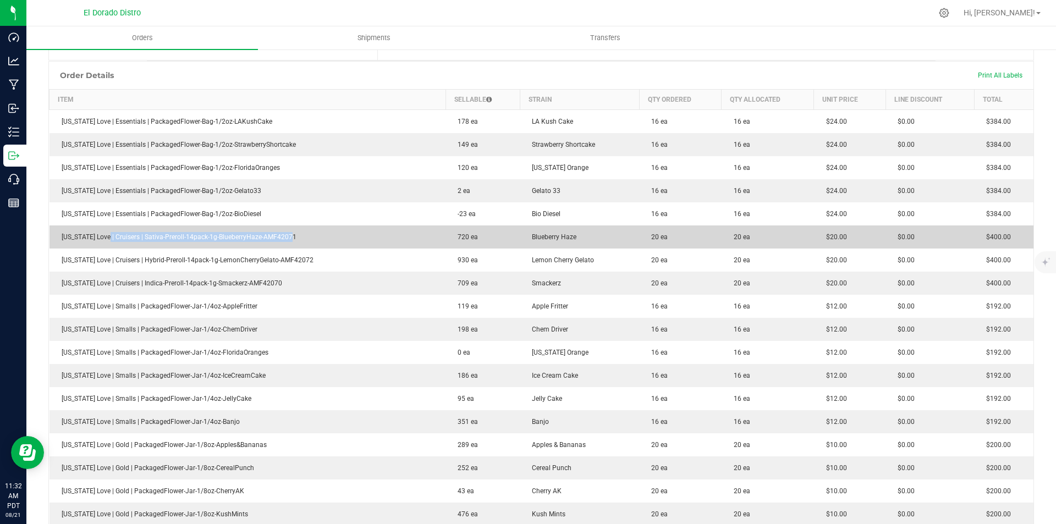
drag, startPoint x: 190, startPoint y: 238, endPoint x: 363, endPoint y: 236, distance: 172.6
click at [305, 239] on td "[US_STATE] Love | Cruisers | Sativa-Preroll-14pack-1g-BlueberryHaze-AMF42071" at bounding box center [247, 236] width 396 height 23
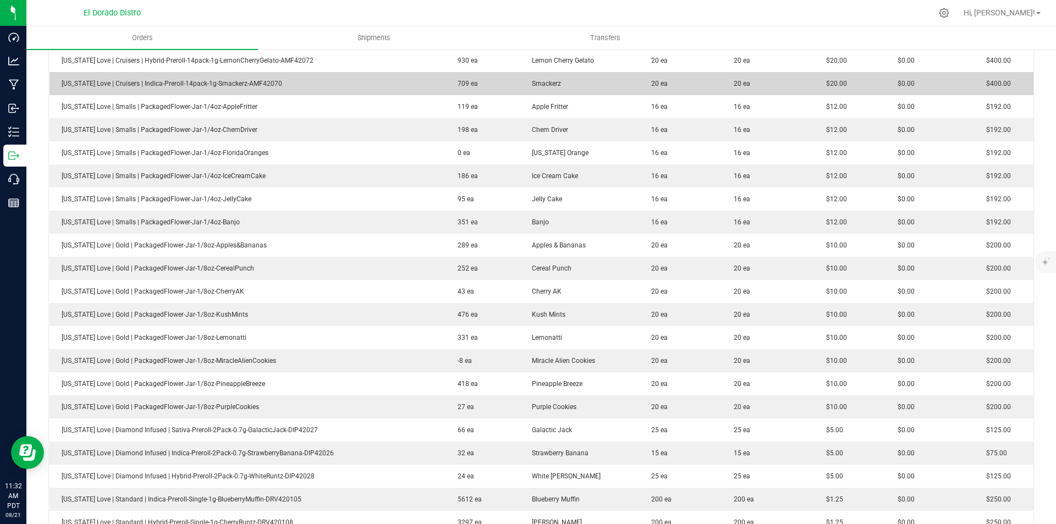
scroll to position [440, 0]
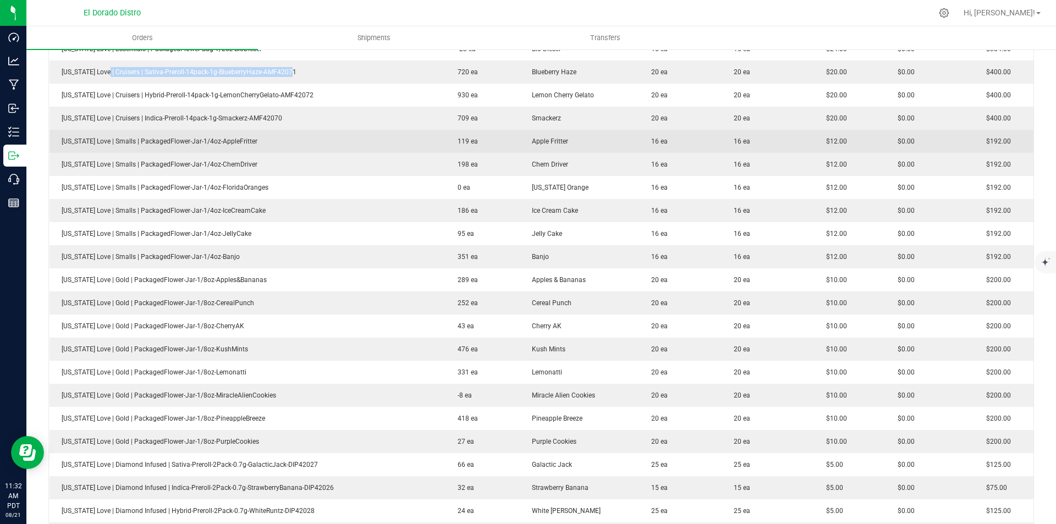
drag, startPoint x: 144, startPoint y: 141, endPoint x: 302, endPoint y: 145, distance: 157.8
click at [230, 147] on td "[US_STATE] Love | Smalls | PackagedFlower-Jar-1/4oz-AppleFritter" at bounding box center [247, 141] width 396 height 23
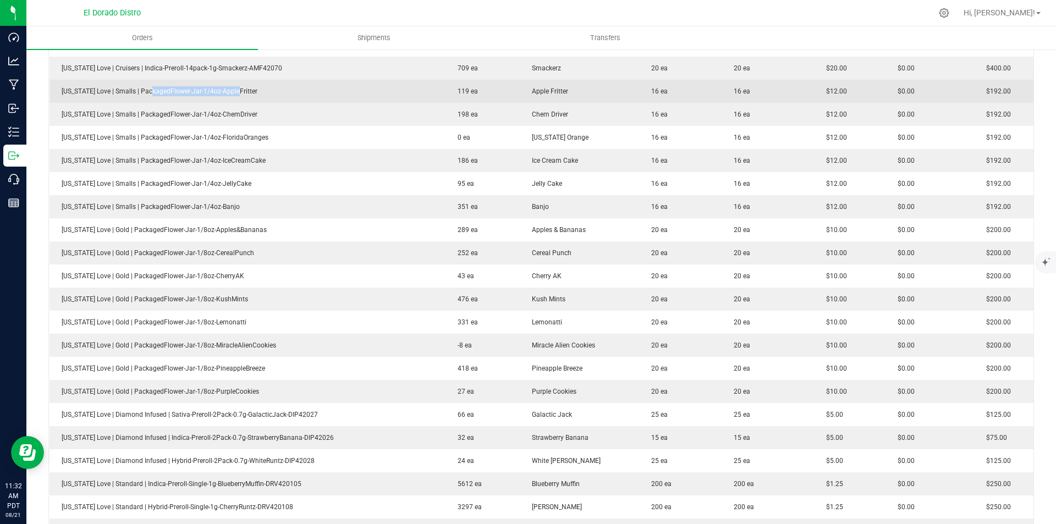
scroll to position [495, 0]
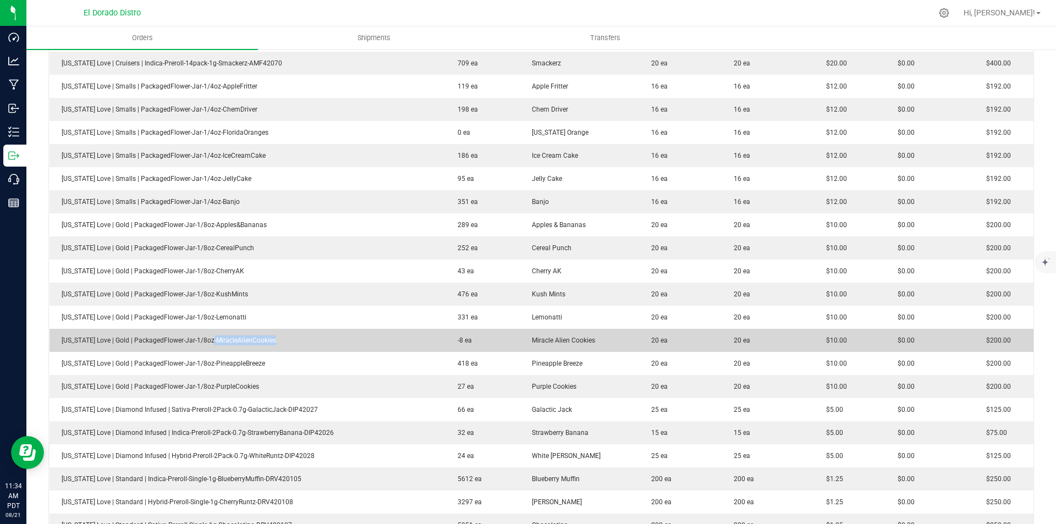
drag, startPoint x: 249, startPoint y: 339, endPoint x: 344, endPoint y: 339, distance: 94.6
click at [284, 338] on td "[US_STATE] Love | Gold | PackagedFlower-Jar-1/8oz-MiracleAlienCookies" at bounding box center [247, 340] width 396 height 23
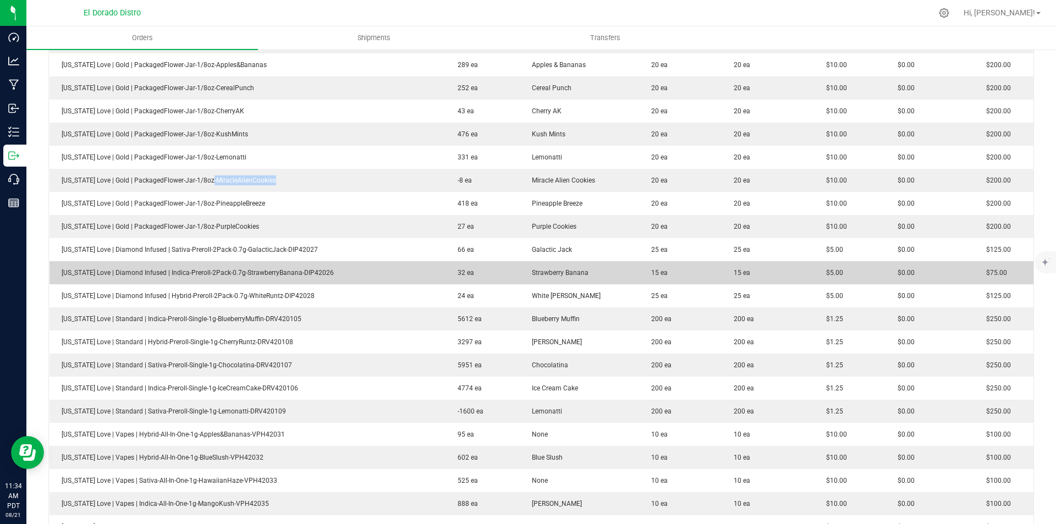
scroll to position [660, 0]
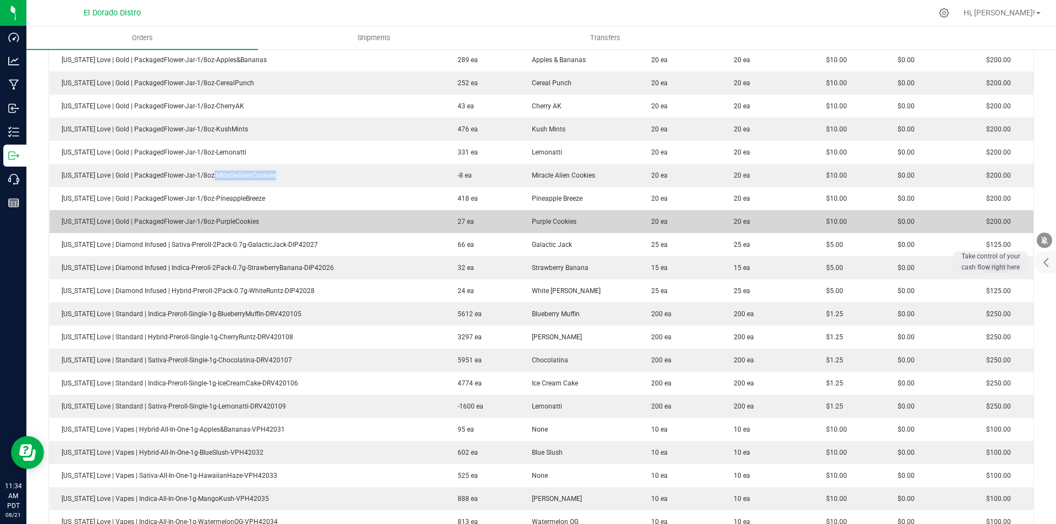
click at [476, 218] on td "27 ea" at bounding box center [482, 221] width 74 height 23
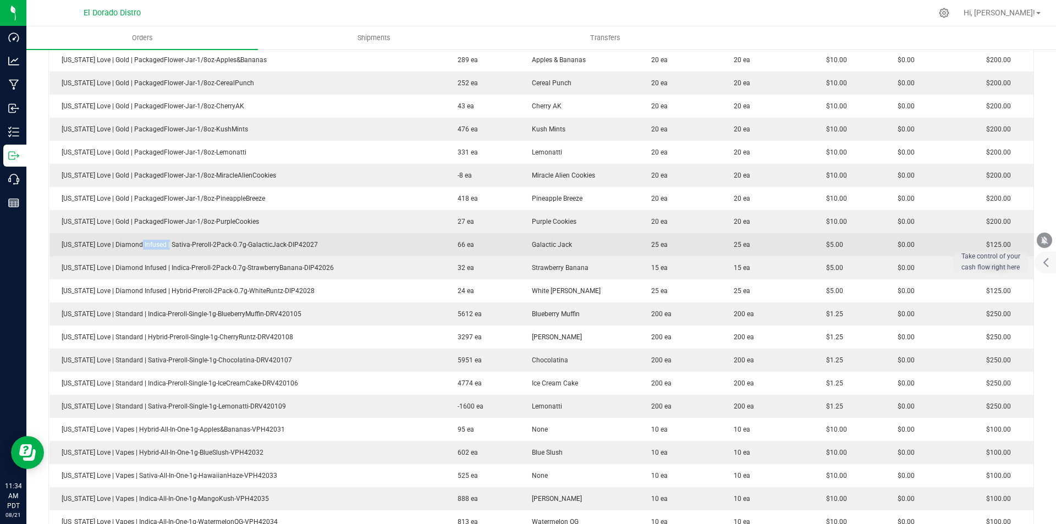
drag, startPoint x: 132, startPoint y: 244, endPoint x: 327, endPoint y: 236, distance: 195.4
click at [245, 237] on td "[US_STATE] Love | Diamond Infused | Sativa-Preroll-2Pack-0.7g-GalacticJack-DIP4…" at bounding box center [247, 244] width 396 height 23
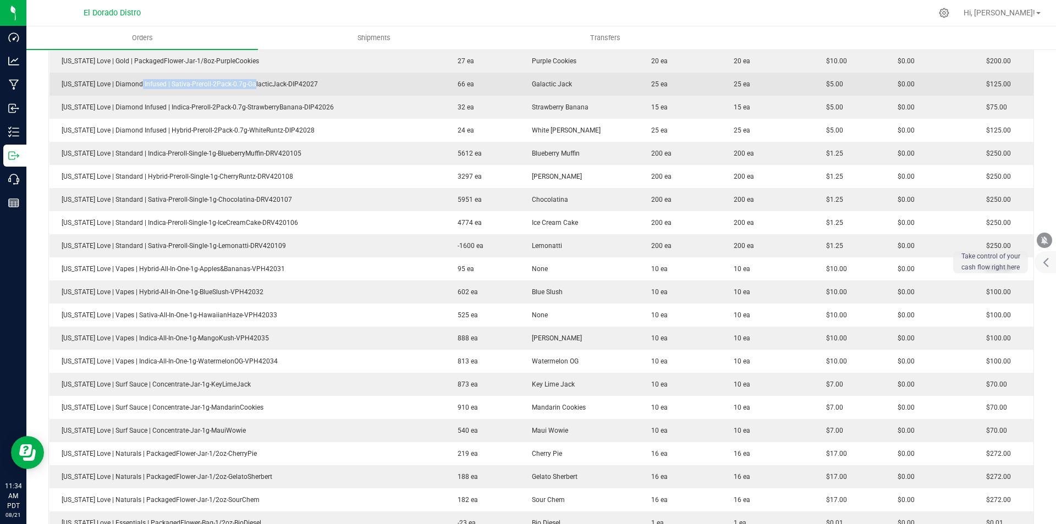
scroll to position [825, 0]
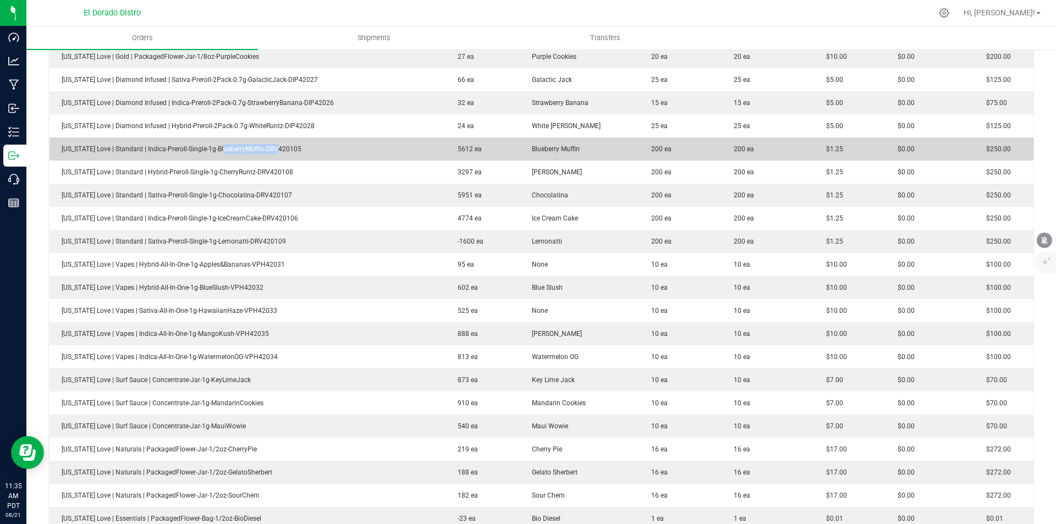
drag, startPoint x: 252, startPoint y: 148, endPoint x: 310, endPoint y: 149, distance: 58.3
click at [286, 148] on span "[US_STATE] Love | Standard | Indica-Preroll-Single-1g-BlueberryMuffin-DRV420105" at bounding box center [178, 149] width 245 height 8
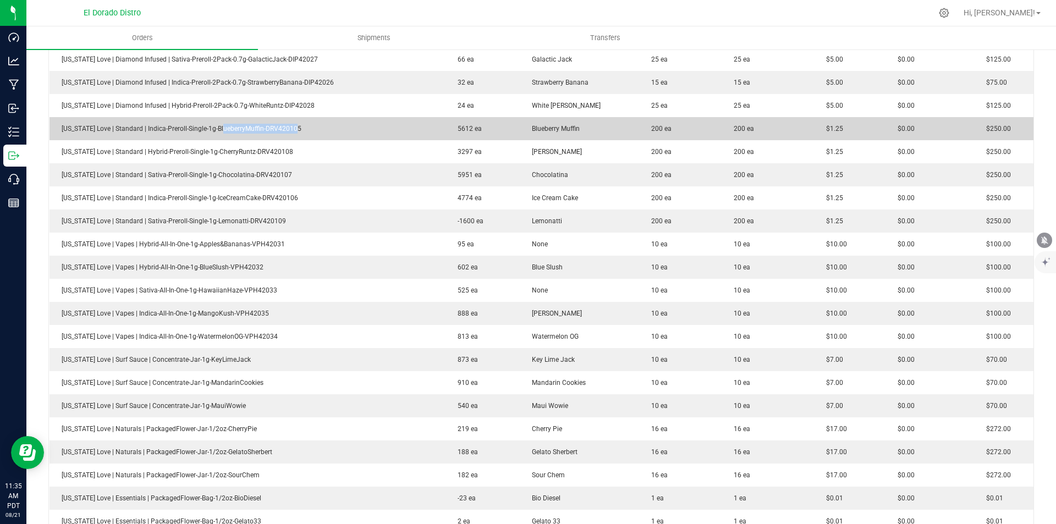
scroll to position [880, 0]
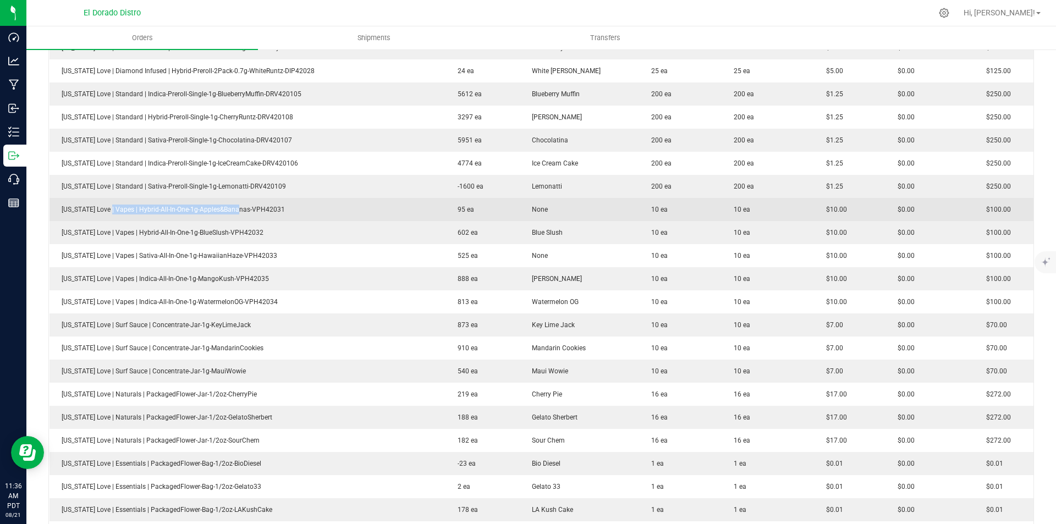
drag, startPoint x: 207, startPoint y: 205, endPoint x: 241, endPoint y: 205, distance: 34.1
click at [235, 205] on td "[US_STATE] Love | Vapes | Hybrid-All-In-One-1g-Apples&Bananas-VPH42031" at bounding box center [247, 209] width 396 height 23
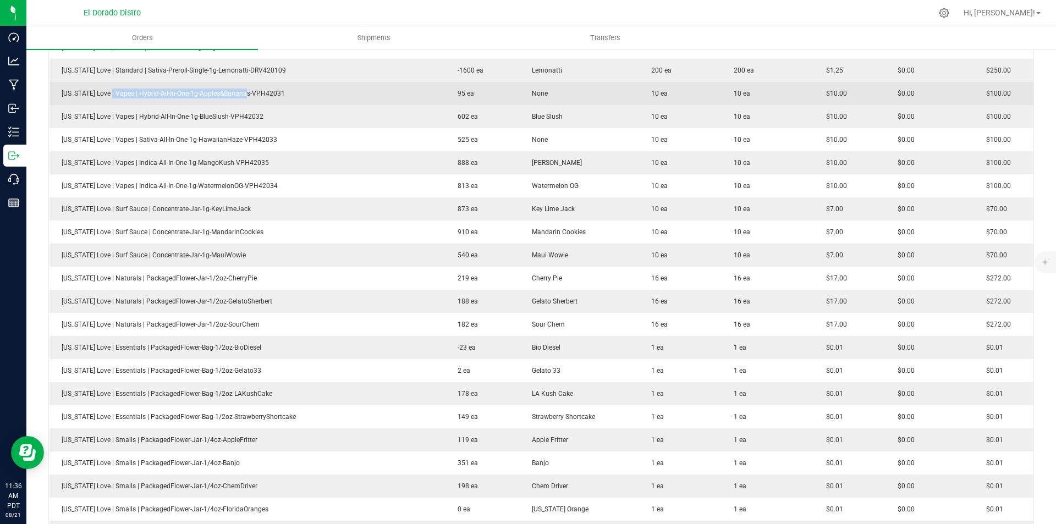
scroll to position [990, 0]
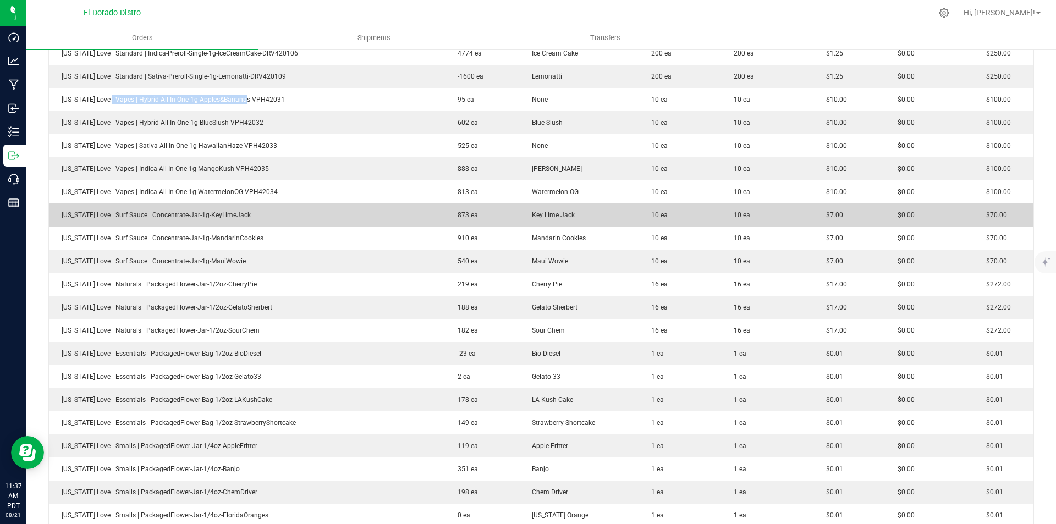
click at [273, 217] on td "[US_STATE] Love | Surf Sauce | Concentrate-Jar-1g-KeyLimeJack" at bounding box center [247, 214] width 396 height 23
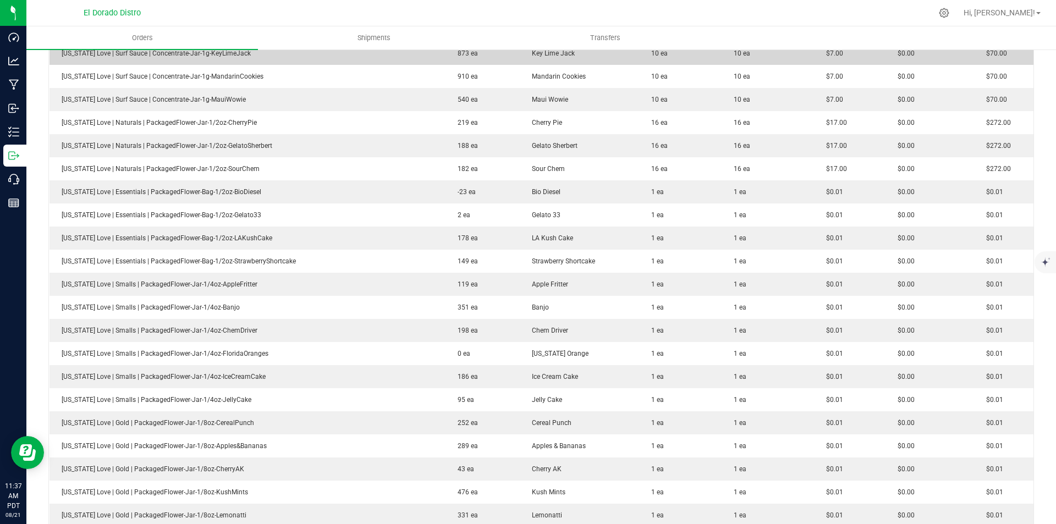
scroll to position [1155, 0]
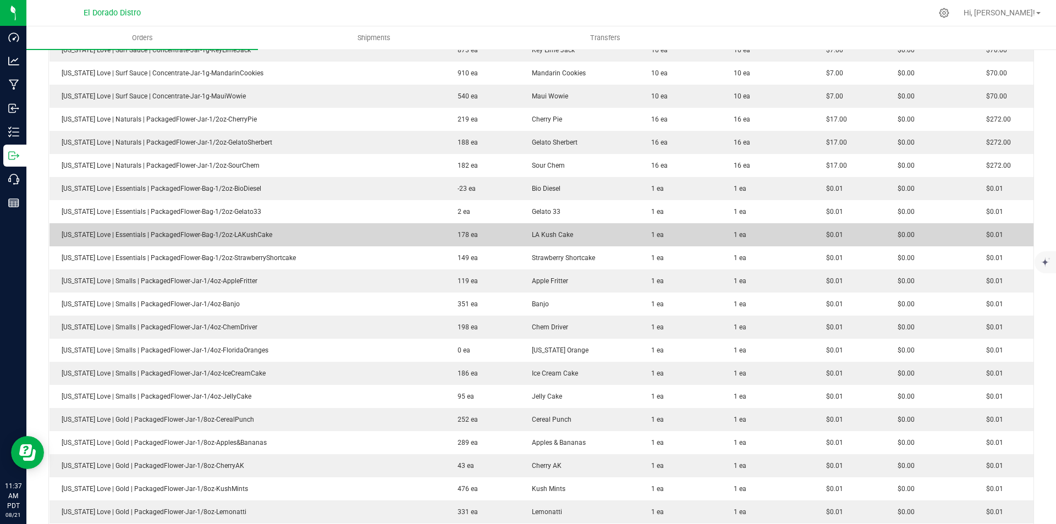
click at [832, 240] on td "$0.01" at bounding box center [850, 234] width 72 height 23
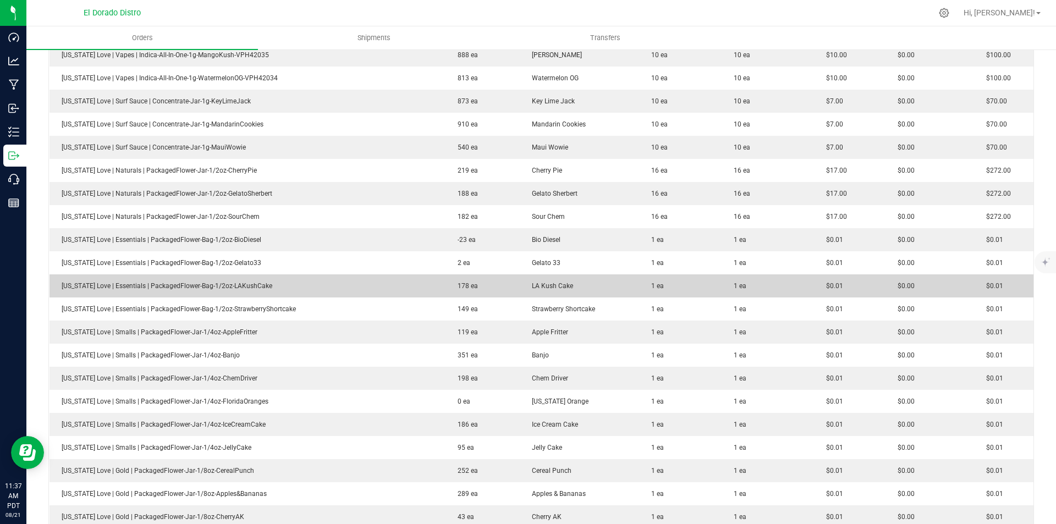
scroll to position [1100, 0]
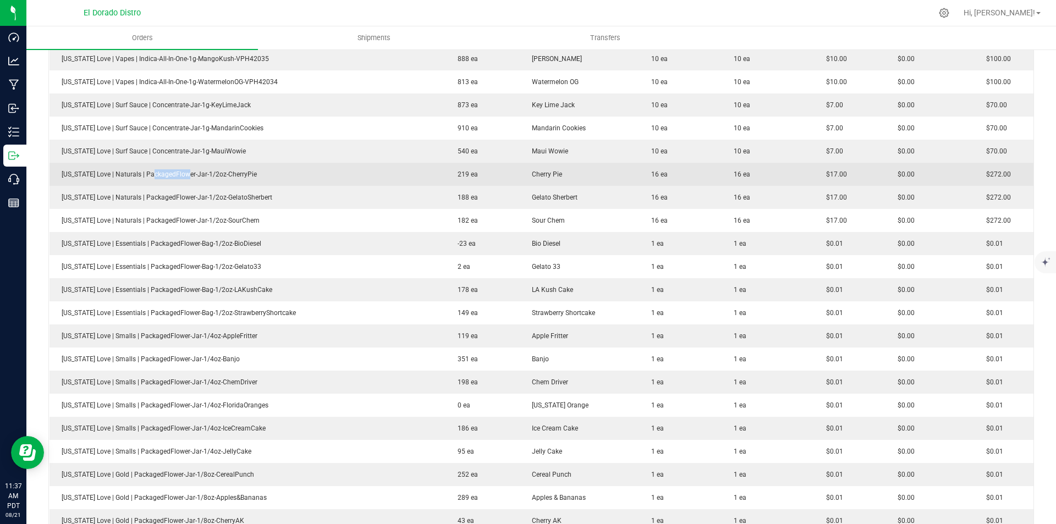
drag, startPoint x: 145, startPoint y: 178, endPoint x: 291, endPoint y: 178, distance: 146.3
click at [203, 176] on td "[US_STATE] Love | Naturals | PackagedFlower-Jar-1/2oz-CherryPie" at bounding box center [247, 174] width 396 height 23
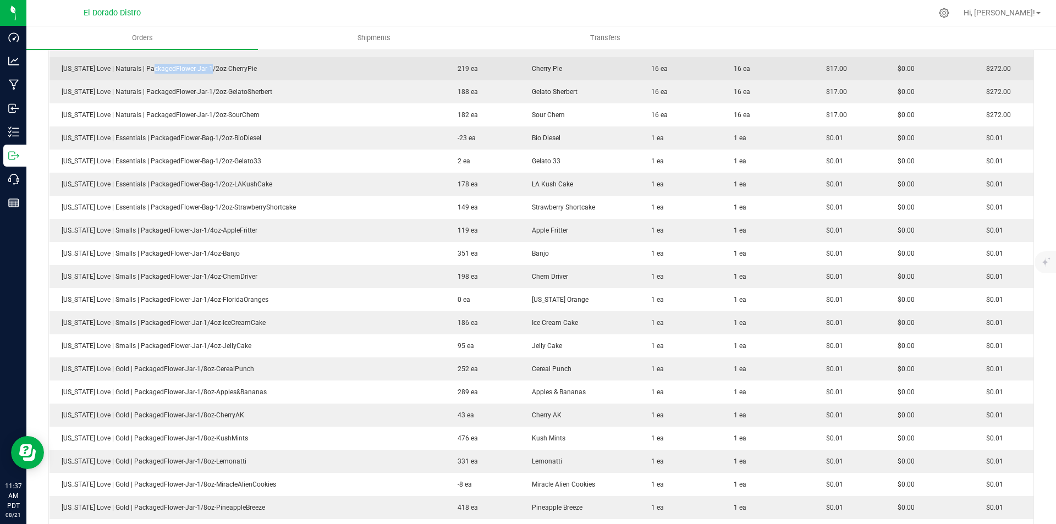
scroll to position [1210, 0]
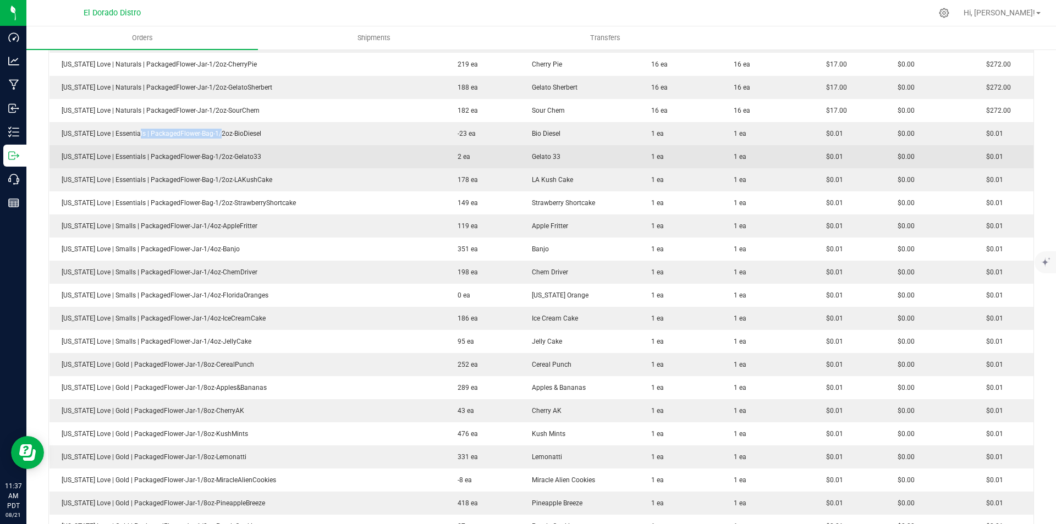
drag, startPoint x: 131, startPoint y: 130, endPoint x: 342, endPoint y: 148, distance: 212.0
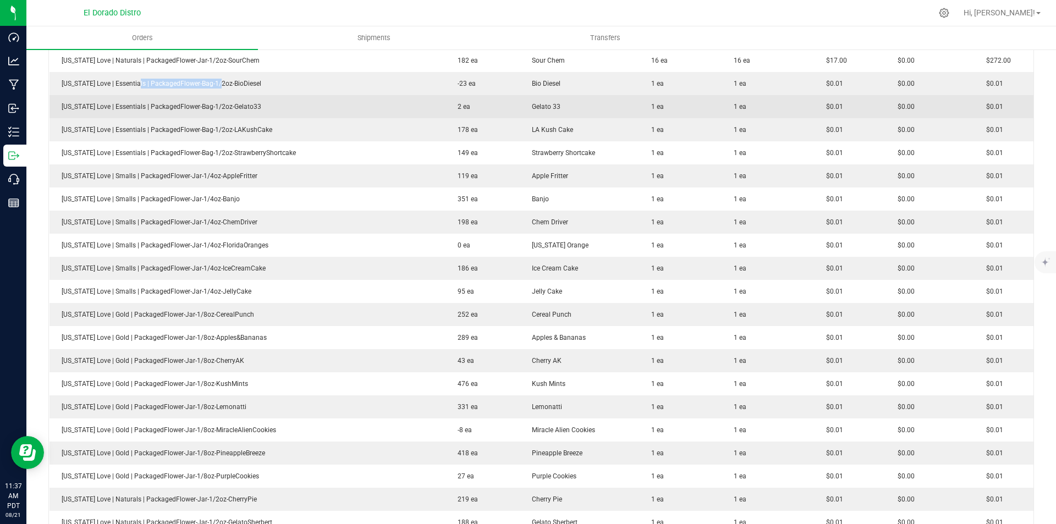
scroll to position [1265, 0]
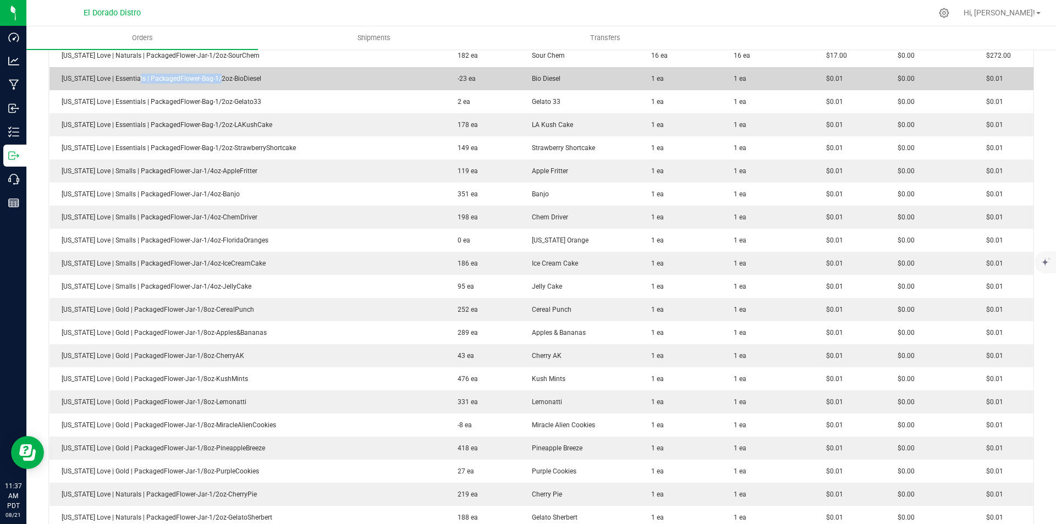
click at [340, 89] on td "[US_STATE] Love | Essentials | PackagedFlower-Bag-1/2oz-BioDiesel" at bounding box center [247, 78] width 396 height 23
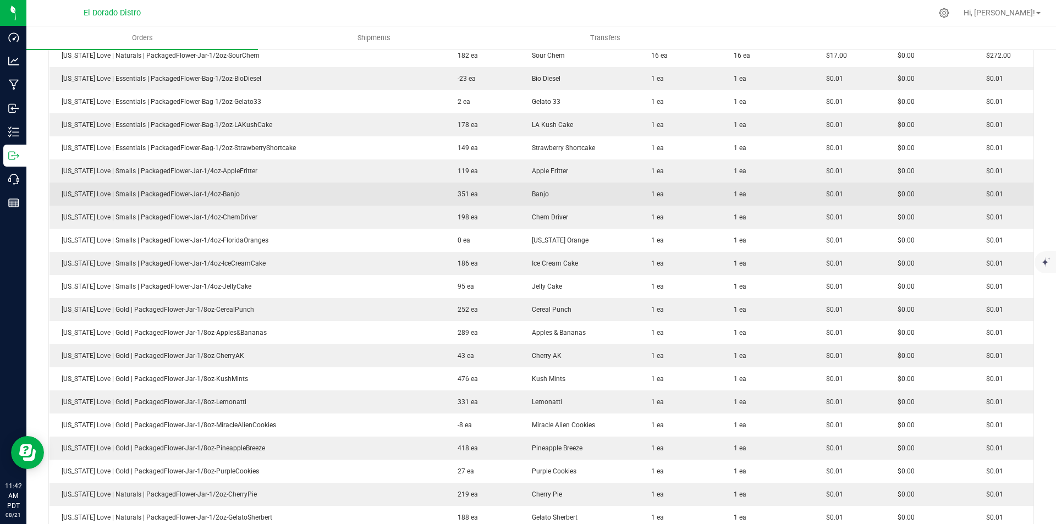
drag, startPoint x: 201, startPoint y: 187, endPoint x: 321, endPoint y: 189, distance: 120.4
click at [289, 186] on td "[US_STATE] Love | Smalls | PackagedFlower-Jar-1/4oz-Banjo" at bounding box center [247, 194] width 396 height 23
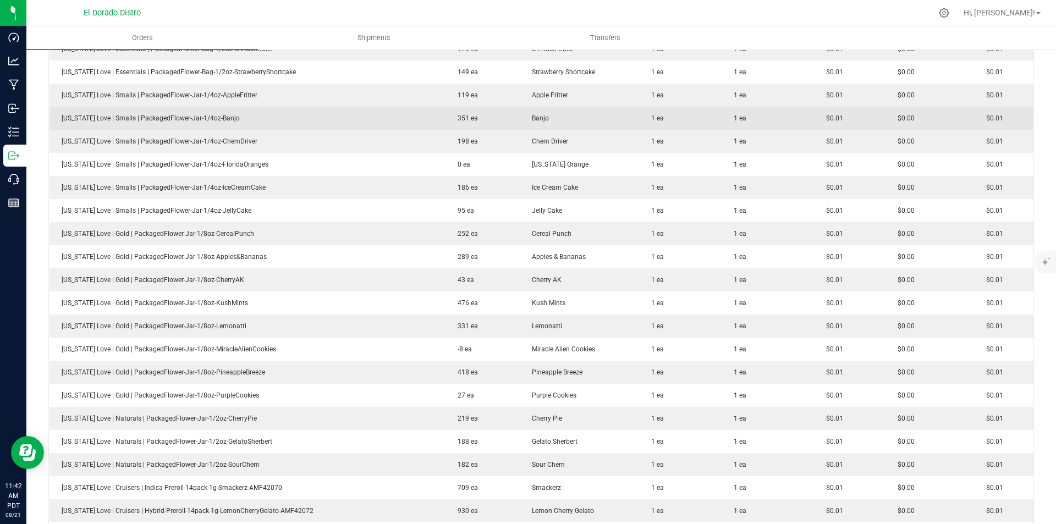
scroll to position [1375, 0]
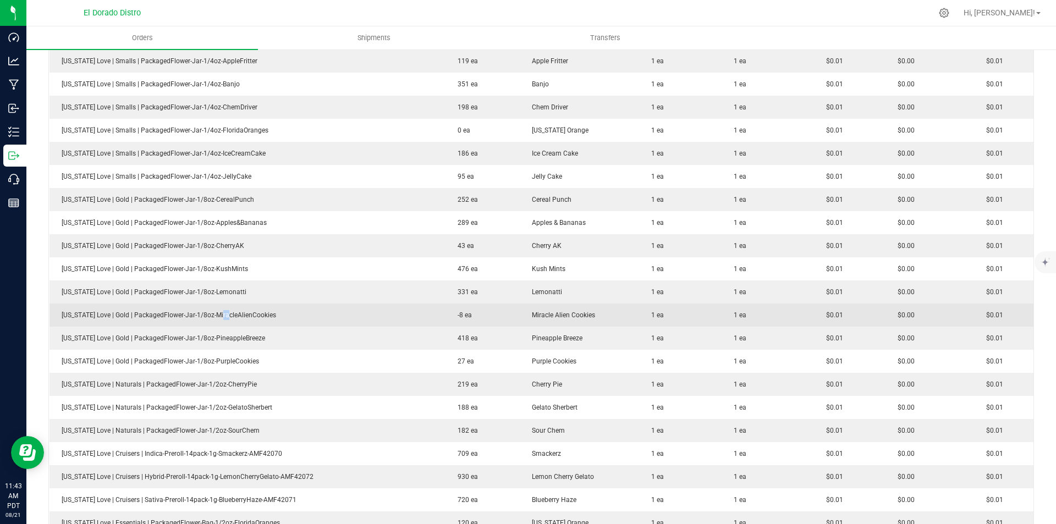
drag, startPoint x: 219, startPoint y: 313, endPoint x: 347, endPoint y: 322, distance: 128.4
click at [252, 312] on span "[US_STATE] Love | Gold | PackagedFlower-Jar-1/8oz-MiracleAlienCookies" at bounding box center [166, 315] width 220 height 8
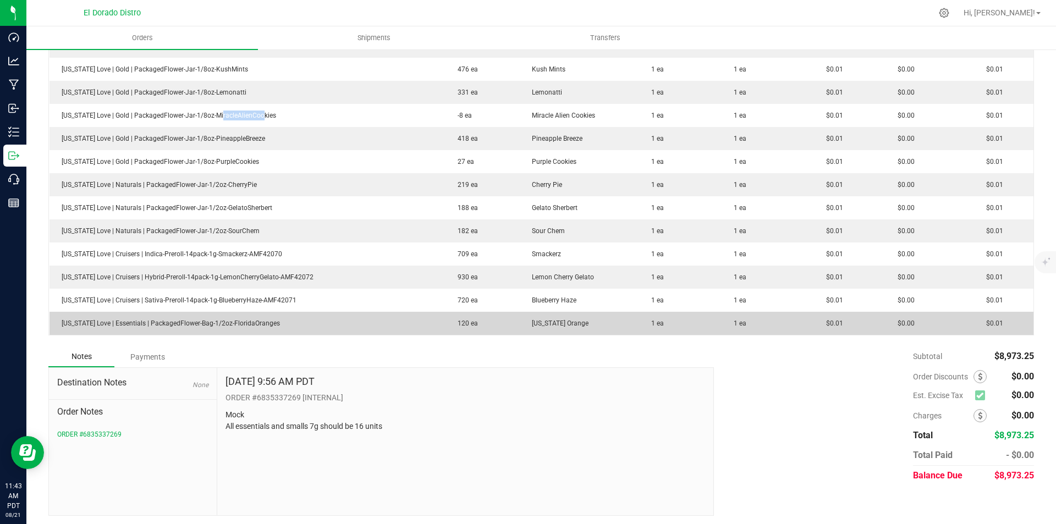
scroll to position [1577, 0]
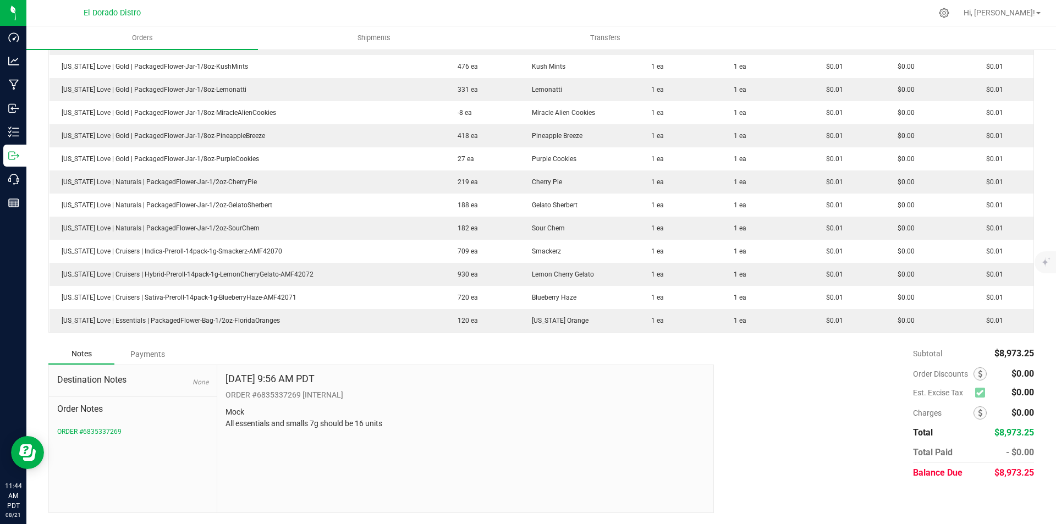
click at [785, 378] on div "Subtotal $8,973.25 Est. Excise Tax $0.00" at bounding box center [869, 413] width 328 height 139
click at [837, 367] on div "Subtotal $8,973.25 Est. Excise Tax $0.00" at bounding box center [869, 413] width 328 height 139
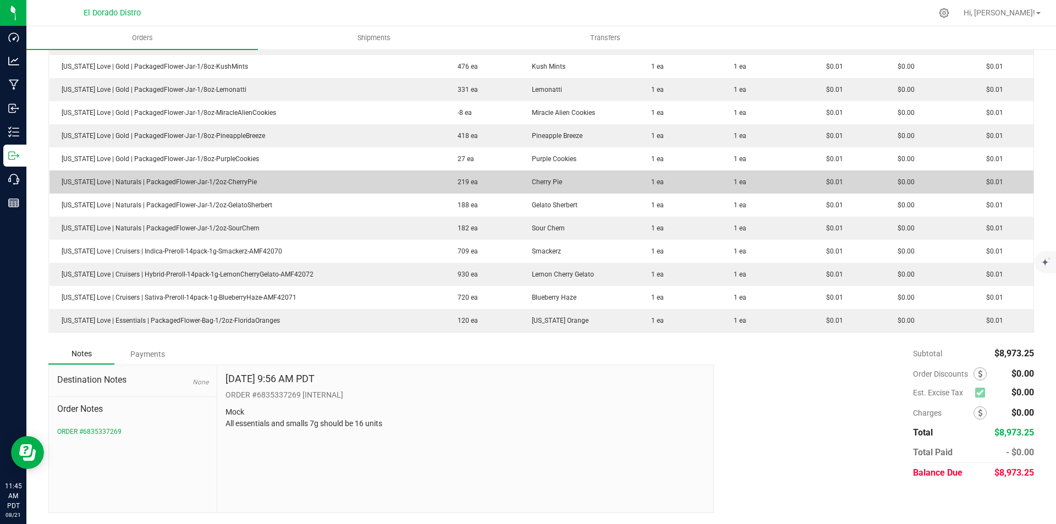
click at [743, 170] on td "1 ea" at bounding box center [767, 181] width 92 height 23
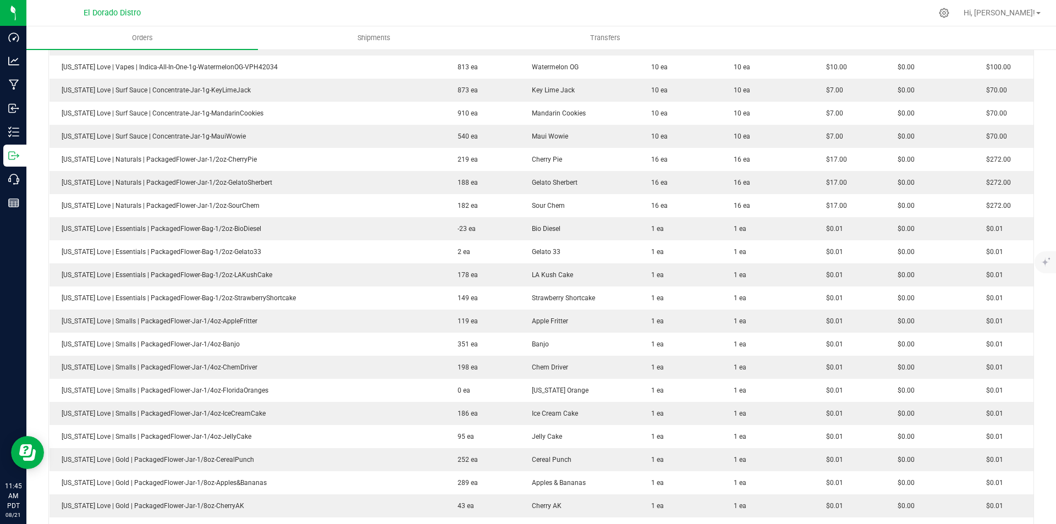
scroll to position [1027, 0]
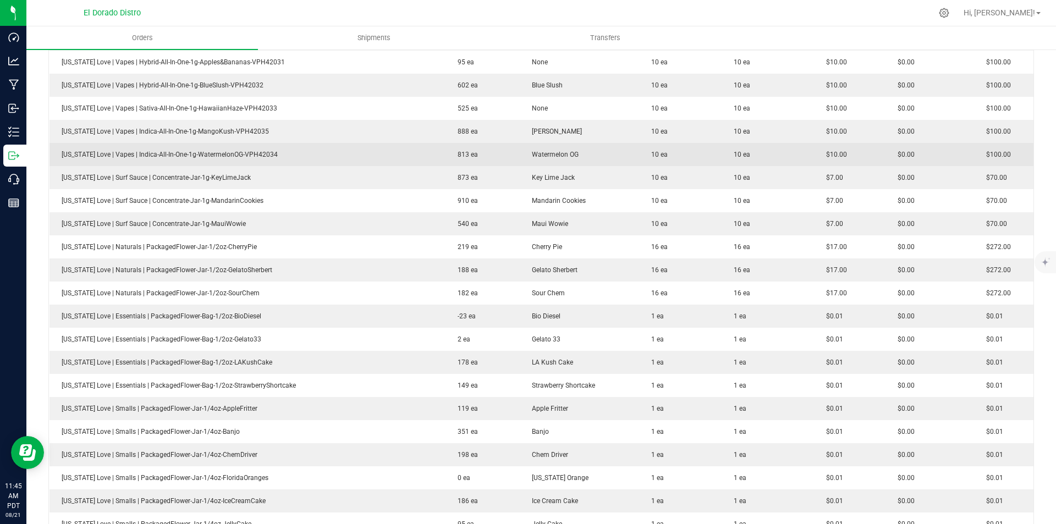
drag, startPoint x: 807, startPoint y: 147, endPoint x: 879, endPoint y: 148, distance: 72.6
click at [870, 148] on td "$10.00" at bounding box center [850, 154] width 72 height 23
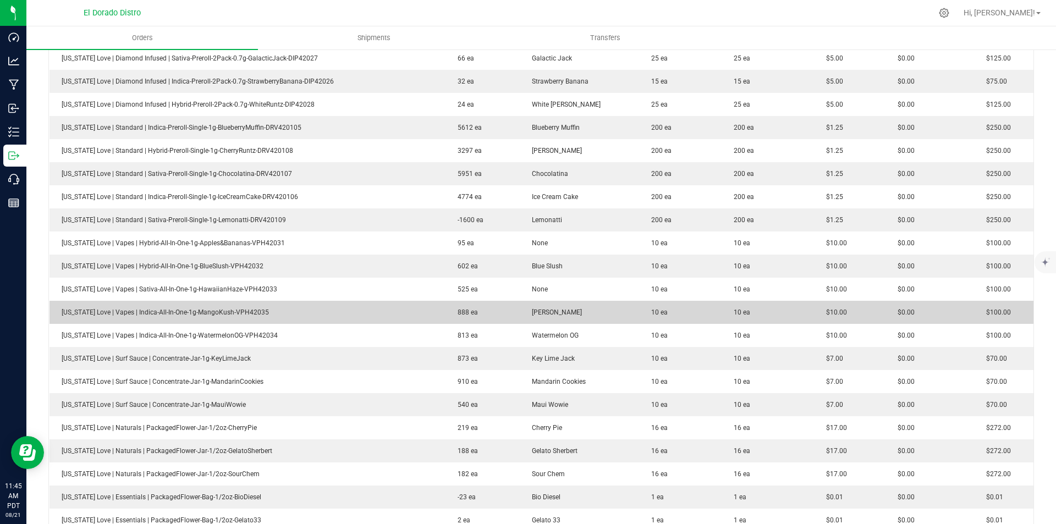
scroll to position [807, 0]
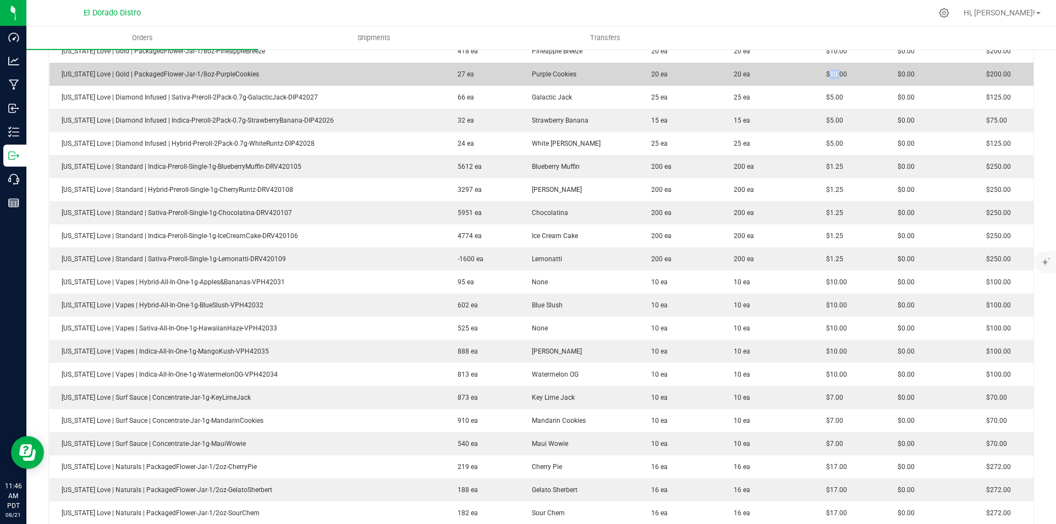
drag, startPoint x: 823, startPoint y: 68, endPoint x: 854, endPoint y: 67, distance: 31.4
click at [839, 67] on td "$10.00" at bounding box center [850, 74] width 72 height 23
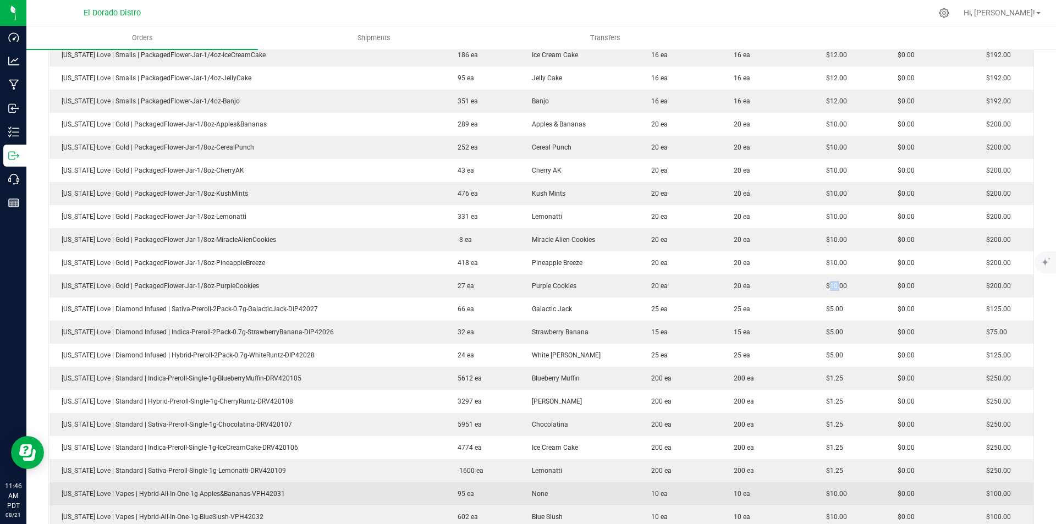
scroll to position [587, 0]
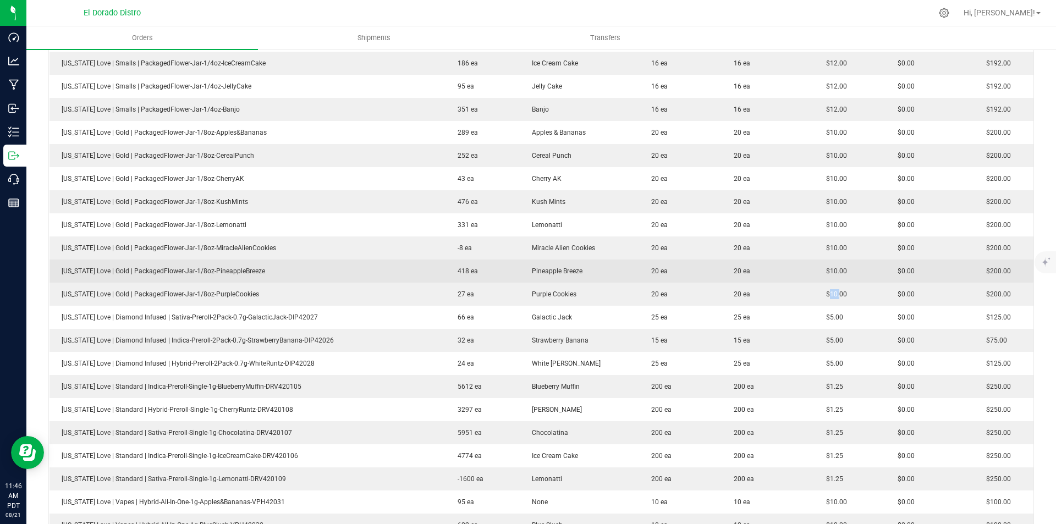
drag, startPoint x: 640, startPoint y: 282, endPoint x: 650, endPoint y: 279, distance: 10.4
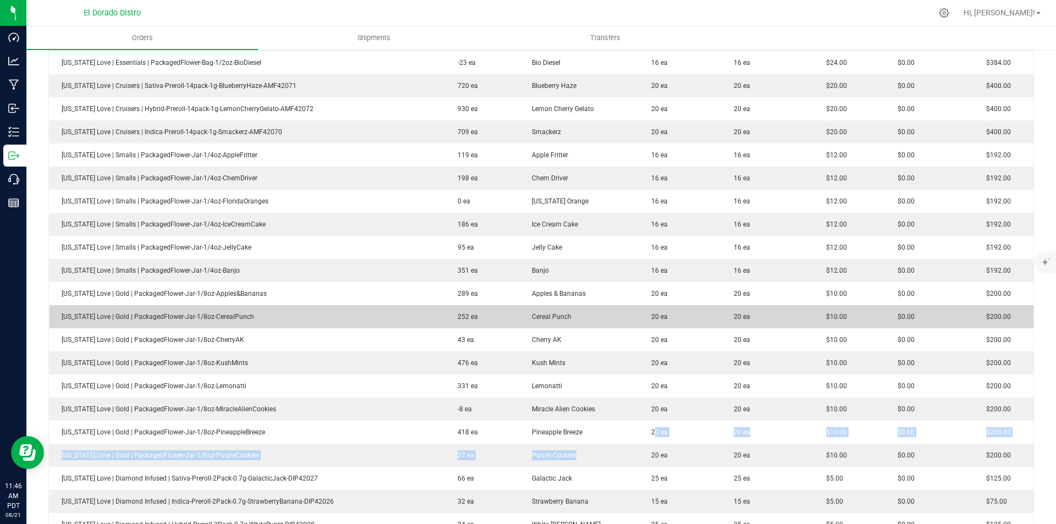
scroll to position [422, 0]
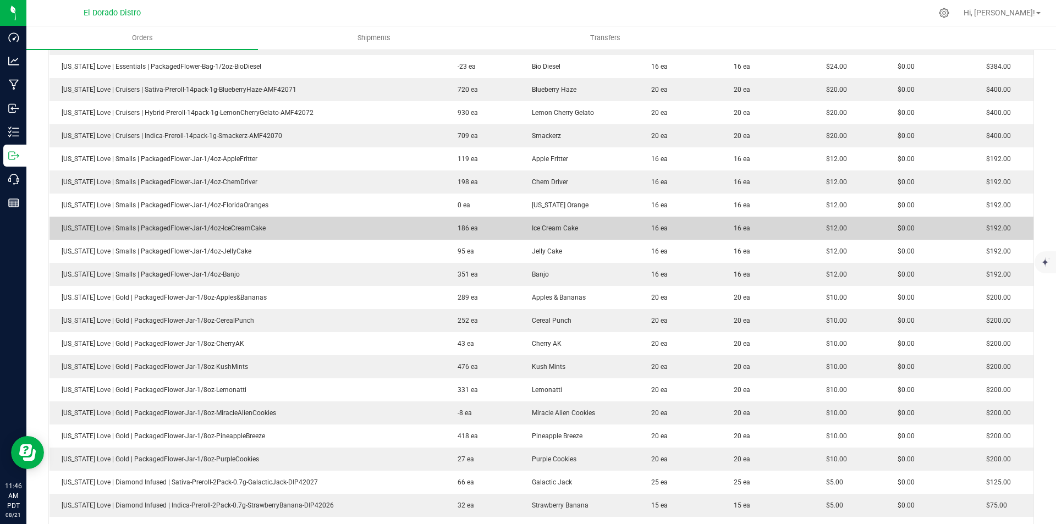
click at [639, 235] on td "16 ea" at bounding box center [680, 228] width 82 height 23
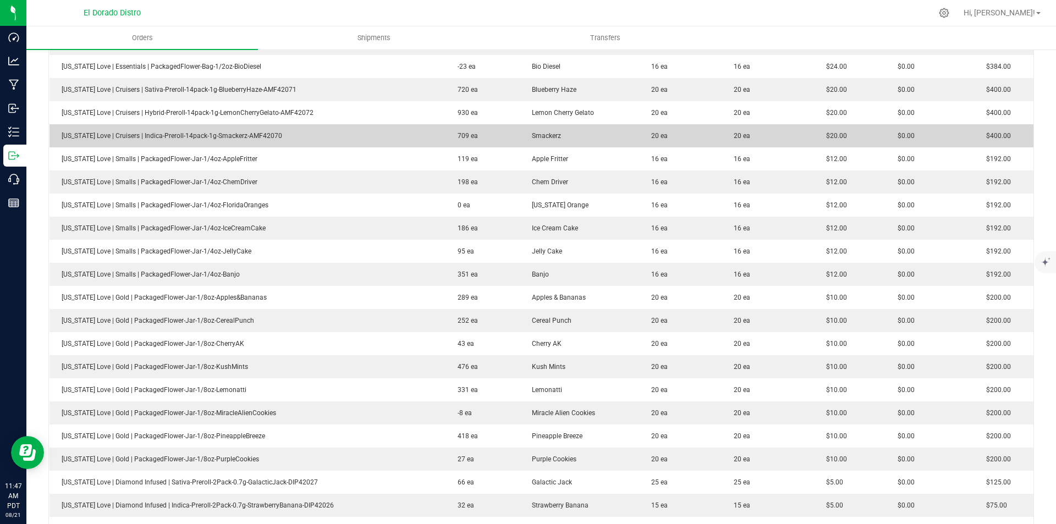
drag, startPoint x: 836, startPoint y: 135, endPoint x: 885, endPoint y: 135, distance: 48.9
click at [872, 135] on td "$20.00" at bounding box center [850, 135] width 72 height 23
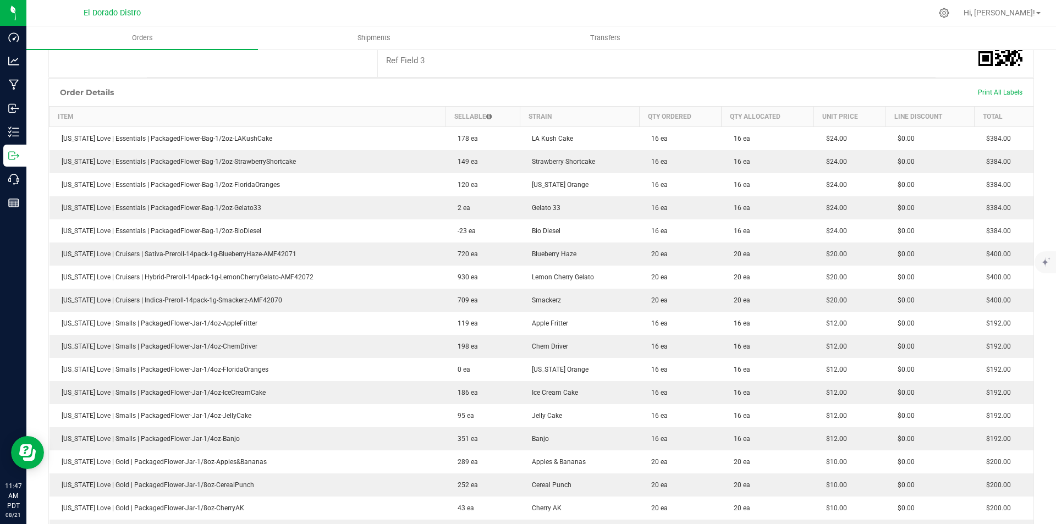
scroll to position [257, 0]
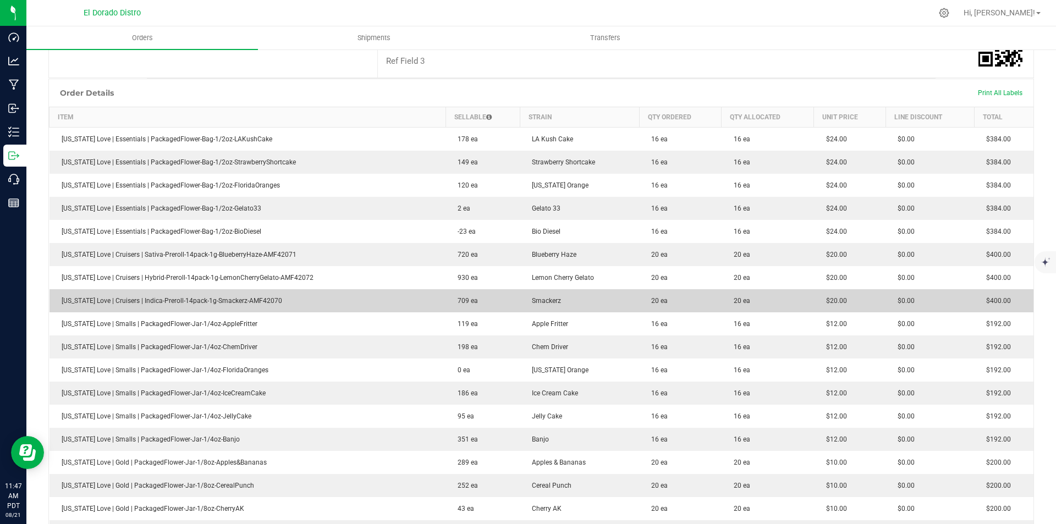
drag, startPoint x: 585, startPoint y: 258, endPoint x: 590, endPoint y: 305, distance: 46.4
click at [587, 258] on td "Blueberry Haze" at bounding box center [579, 254] width 119 height 23
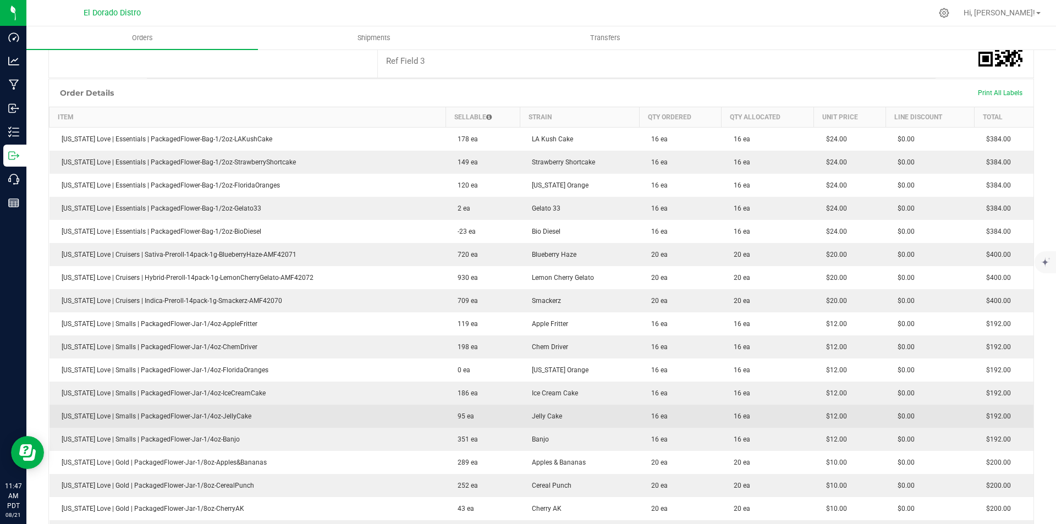
drag, startPoint x: 737, startPoint y: 460, endPoint x: 780, endPoint y: 424, distance: 55.5
click at [775, 459] on td "20 ea" at bounding box center [767, 462] width 92 height 23
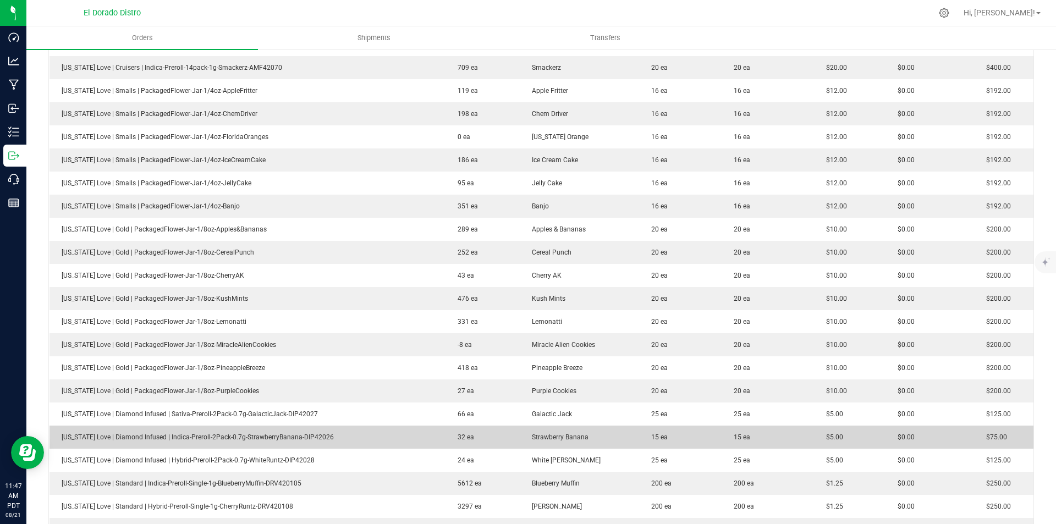
scroll to position [587, 0]
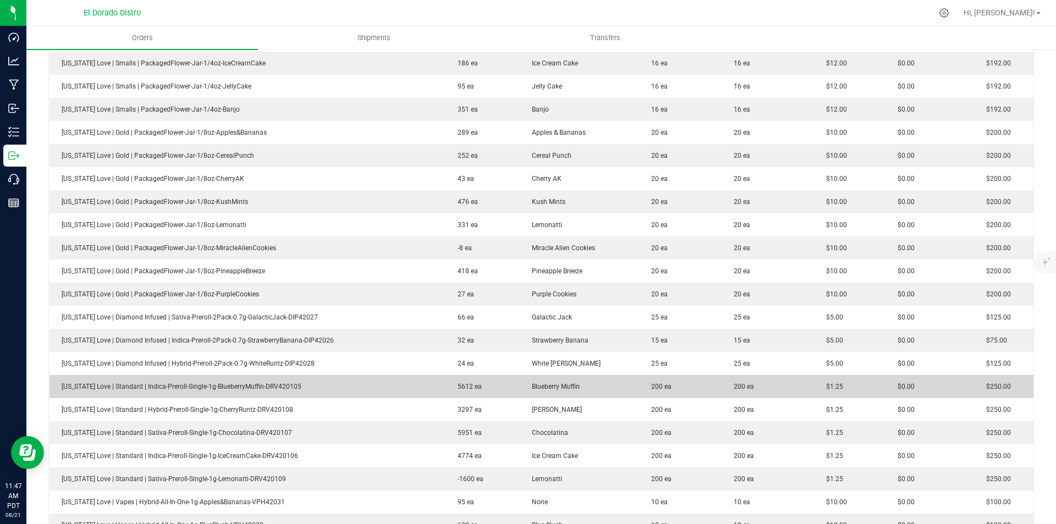
drag, startPoint x: 726, startPoint y: 389, endPoint x: 766, endPoint y: 383, distance: 41.2
click at [759, 384] on td "200 ea" at bounding box center [767, 386] width 92 height 23
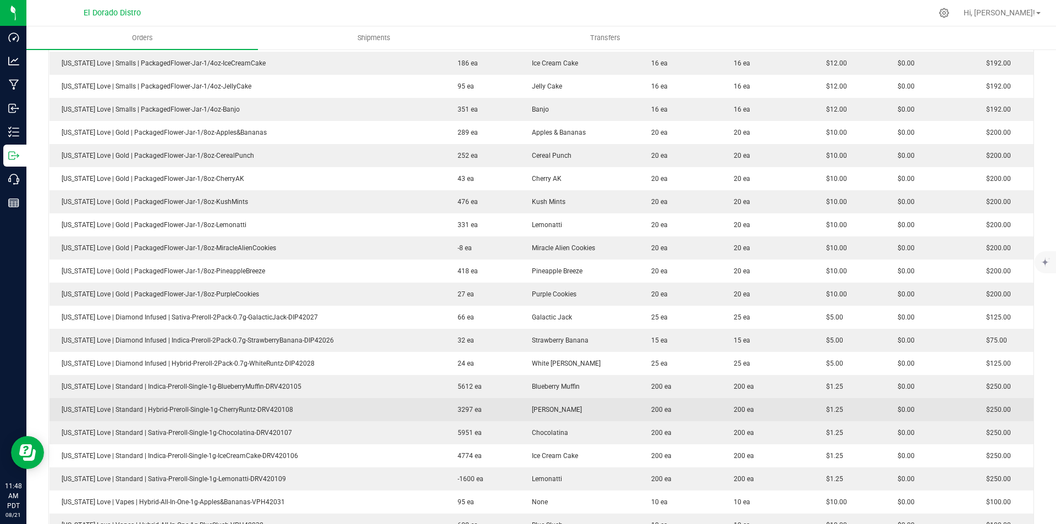
click at [825, 410] on span "$1.25" at bounding box center [831, 410] width 23 height 8
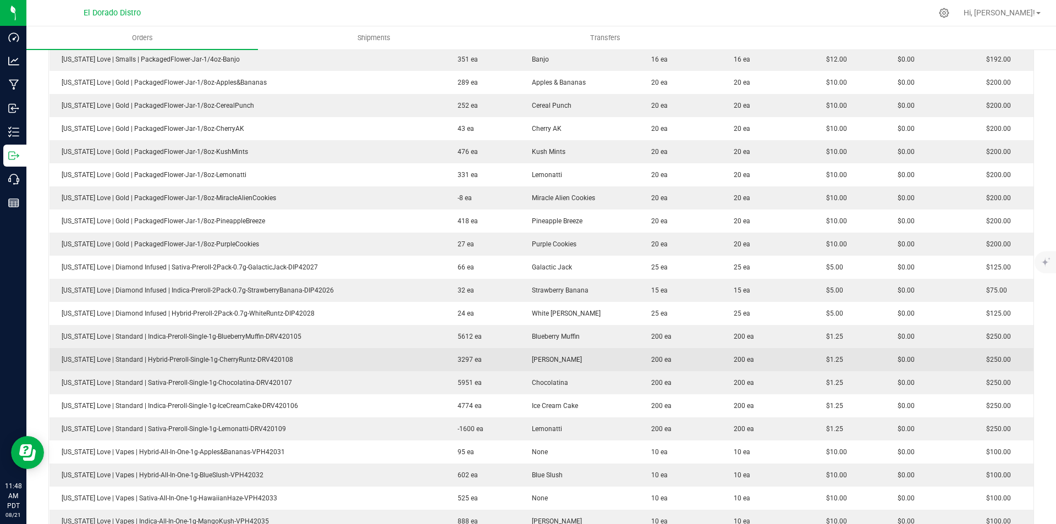
scroll to position [642, 0]
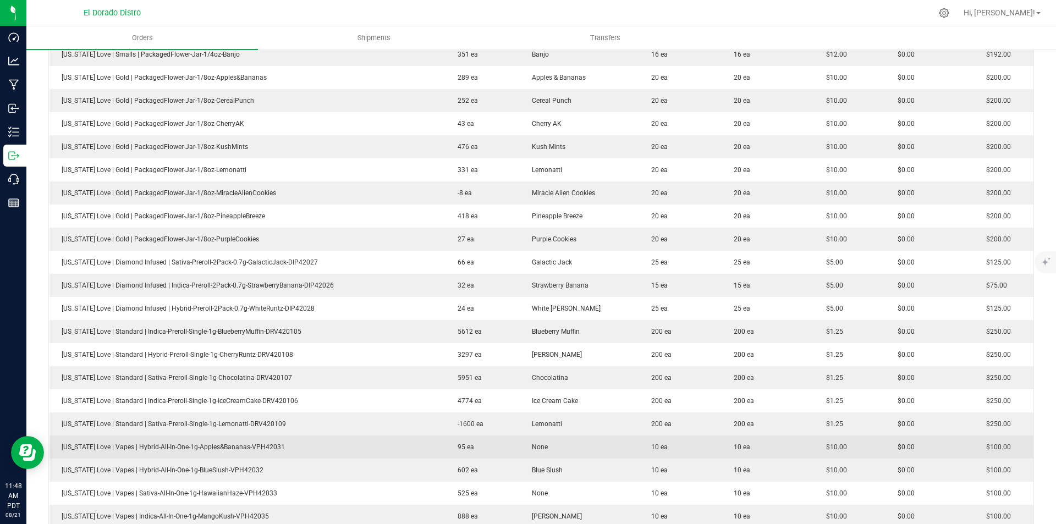
drag, startPoint x: 640, startPoint y: 439, endPoint x: 743, endPoint y: 442, distance: 102.9
click at [696, 442] on outbound-order-line-row "[US_STATE] Love | Vapes | Hybrid-All-In-One-1g-Apples&Bananas-VPH42031 95 ea No…" at bounding box center [541, 446] width 984 height 23
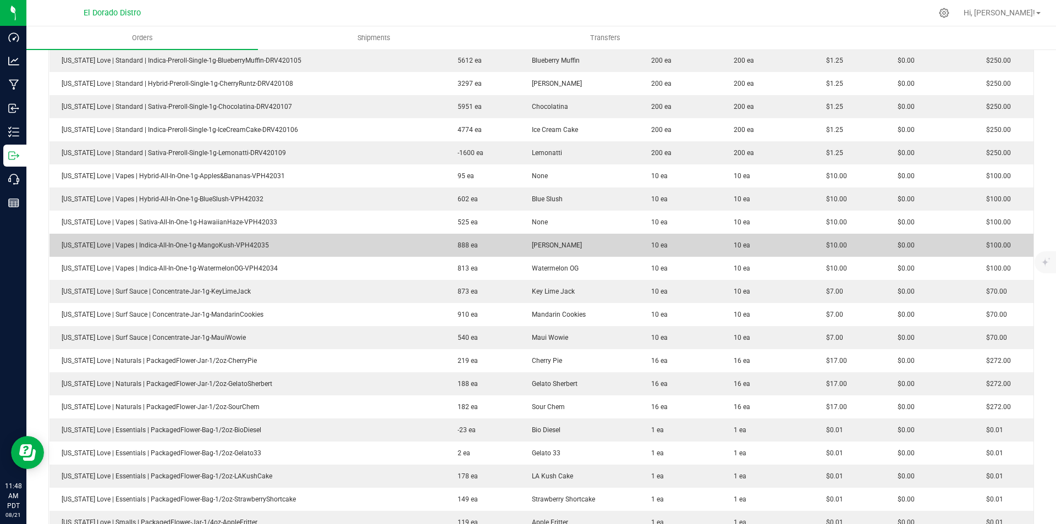
scroll to position [917, 0]
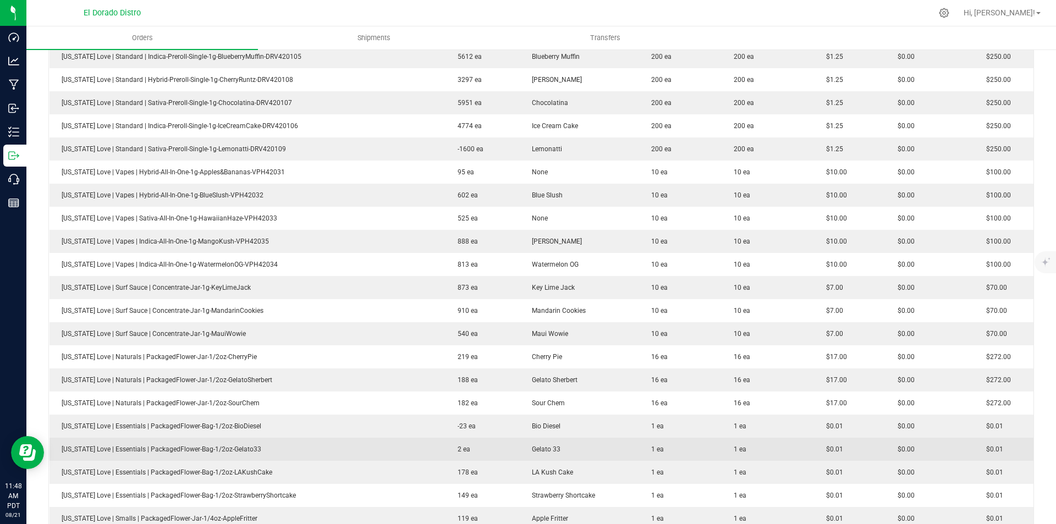
click at [860, 446] on td "$0.01" at bounding box center [850, 449] width 72 height 23
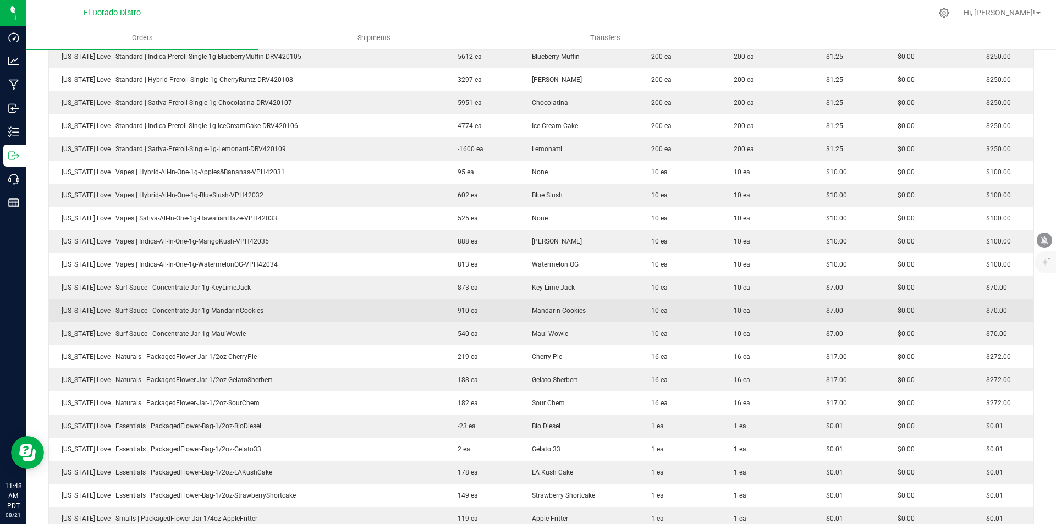
click at [579, 307] on outbound-order-line-row "[US_STATE] Love | Surf Sauce | Concentrate-Jar-1g-MandarinCookies 910 ea Mandar…" at bounding box center [541, 310] width 984 height 23
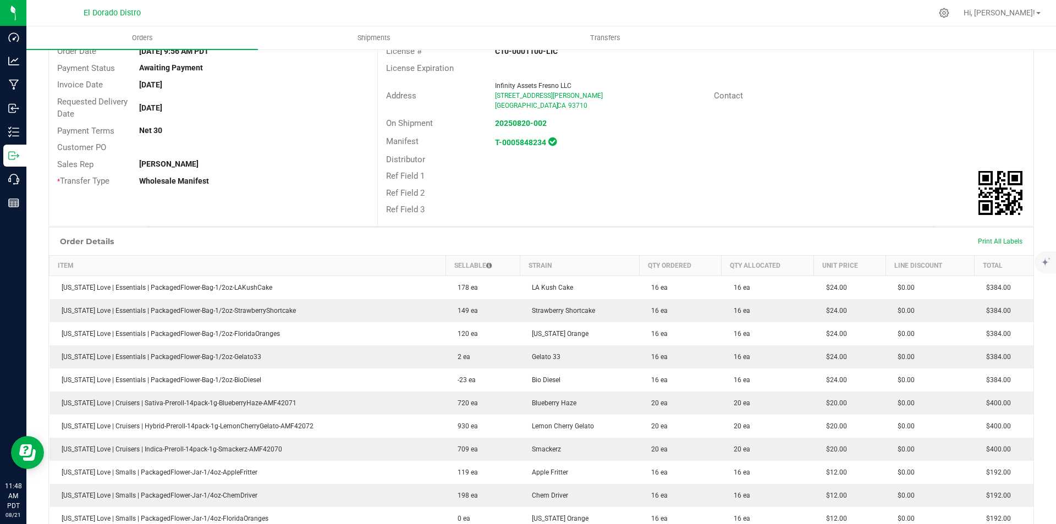
scroll to position [0, 0]
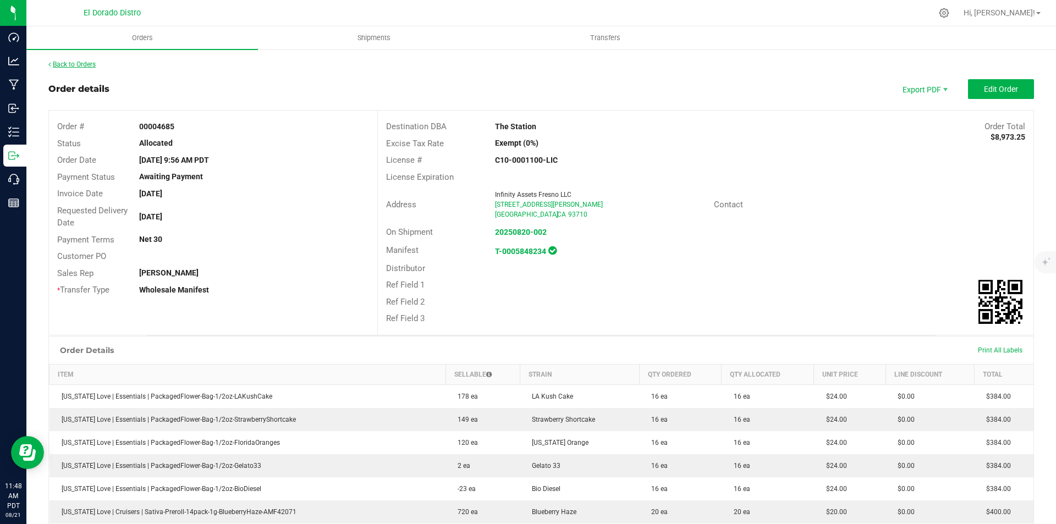
click at [82, 63] on link "Back to Orders" at bounding box center [71, 64] width 47 height 8
